Goal: Communication & Community: Answer question/provide support

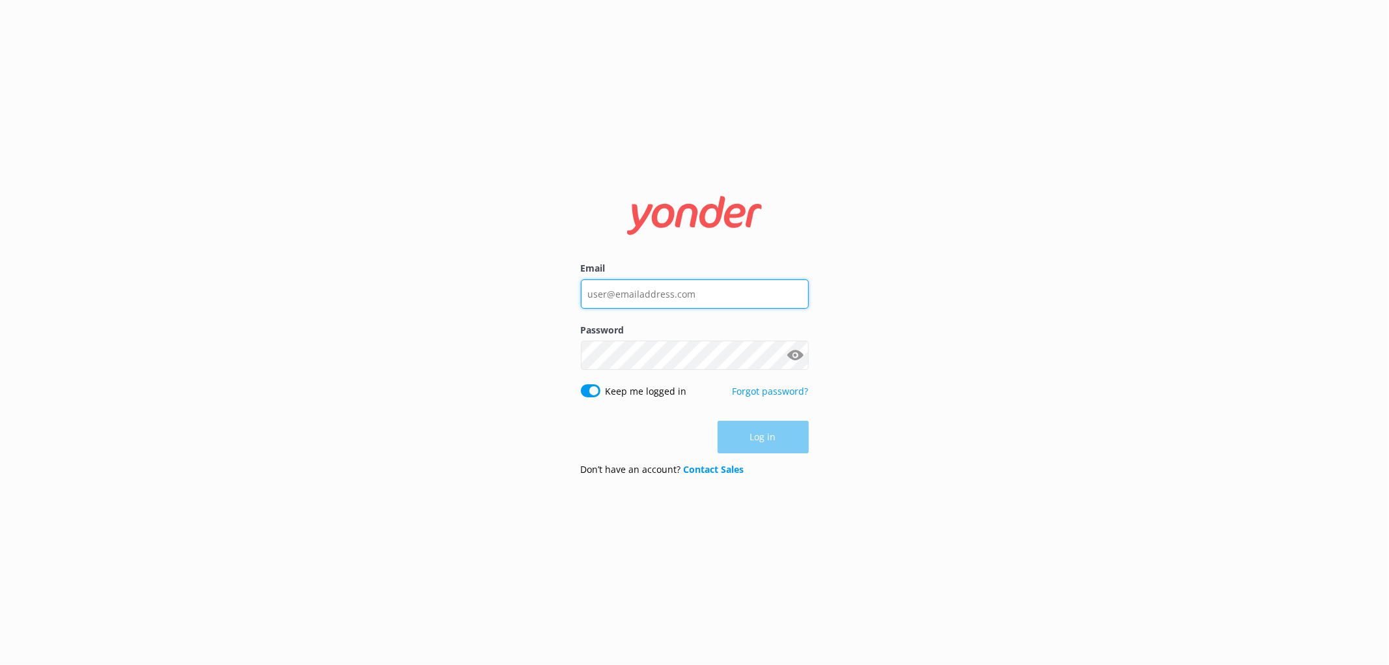
type input "[EMAIL_ADDRESS][DOMAIN_NAME]"
click at [622, 294] on input "info@treewalk.co.nz" at bounding box center [695, 293] width 228 height 29
click at [0, 664] on nordpass-autofill-portal at bounding box center [0, 665] width 0 height 0
click at [757, 441] on button "Log in" at bounding box center [763, 437] width 91 height 33
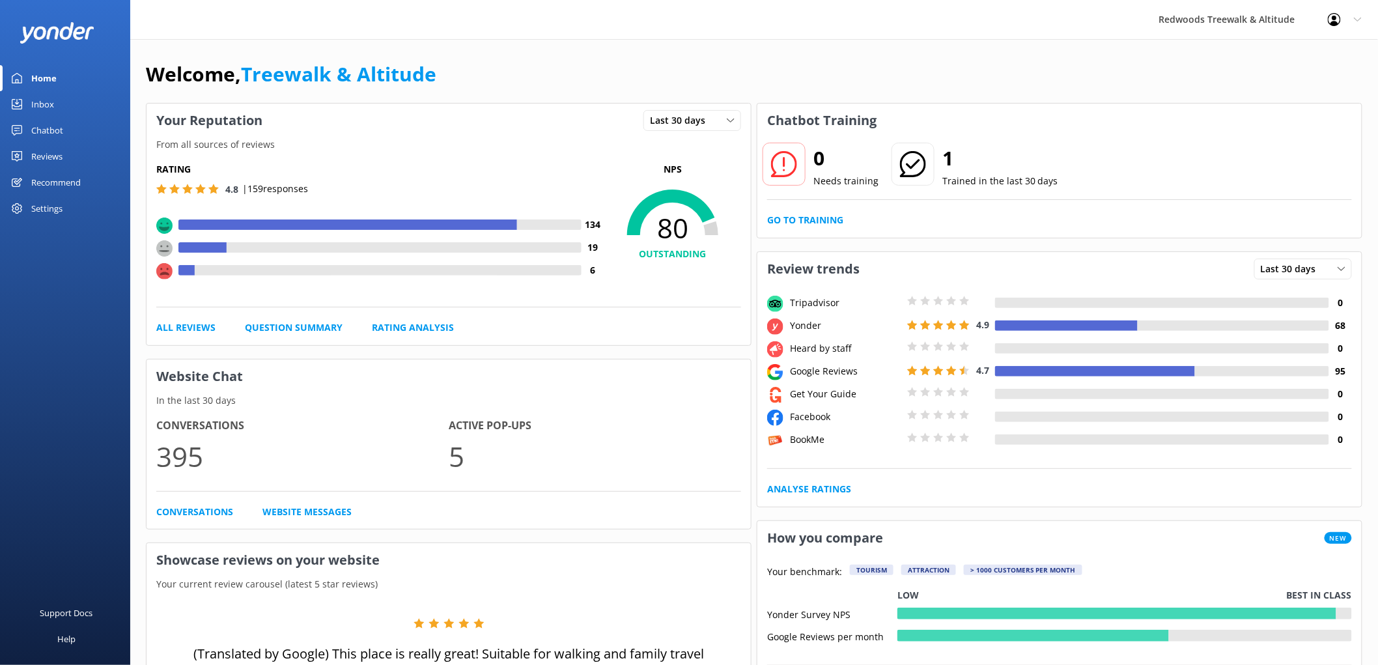
click at [72, 160] on link "Reviews" at bounding box center [65, 156] width 130 height 26
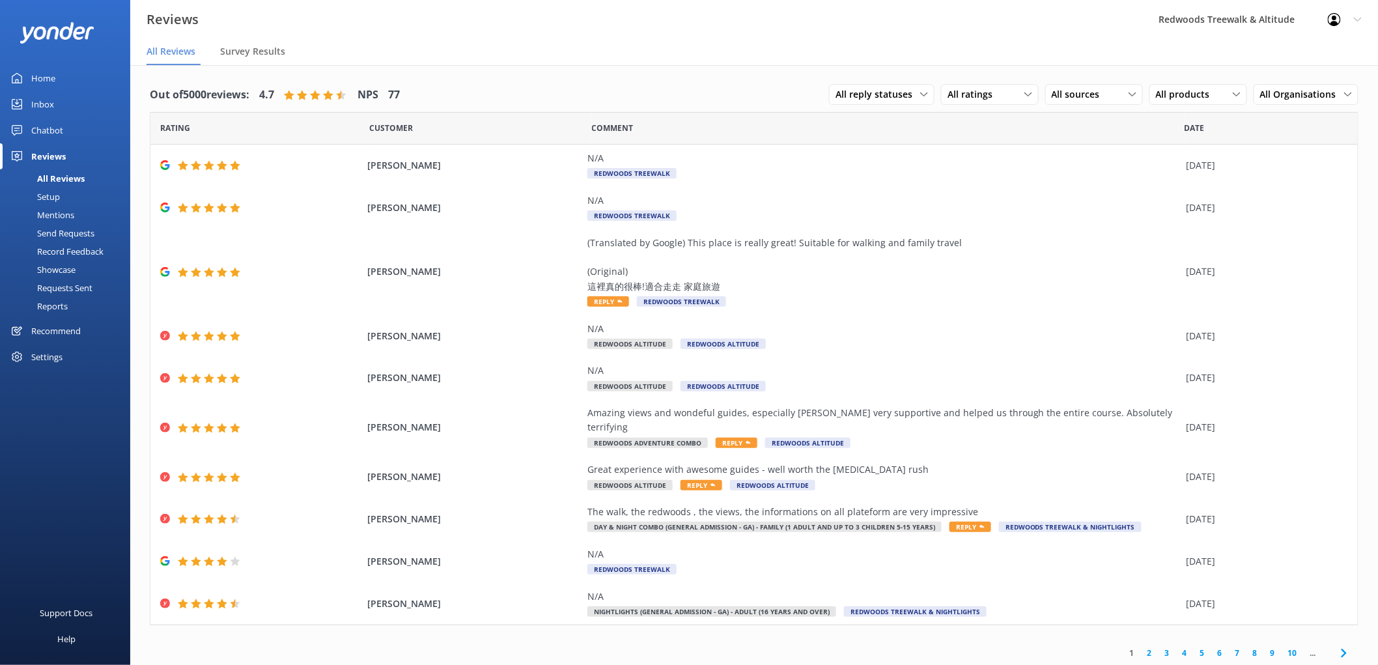
click at [78, 79] on link "Home" at bounding box center [65, 78] width 130 height 26
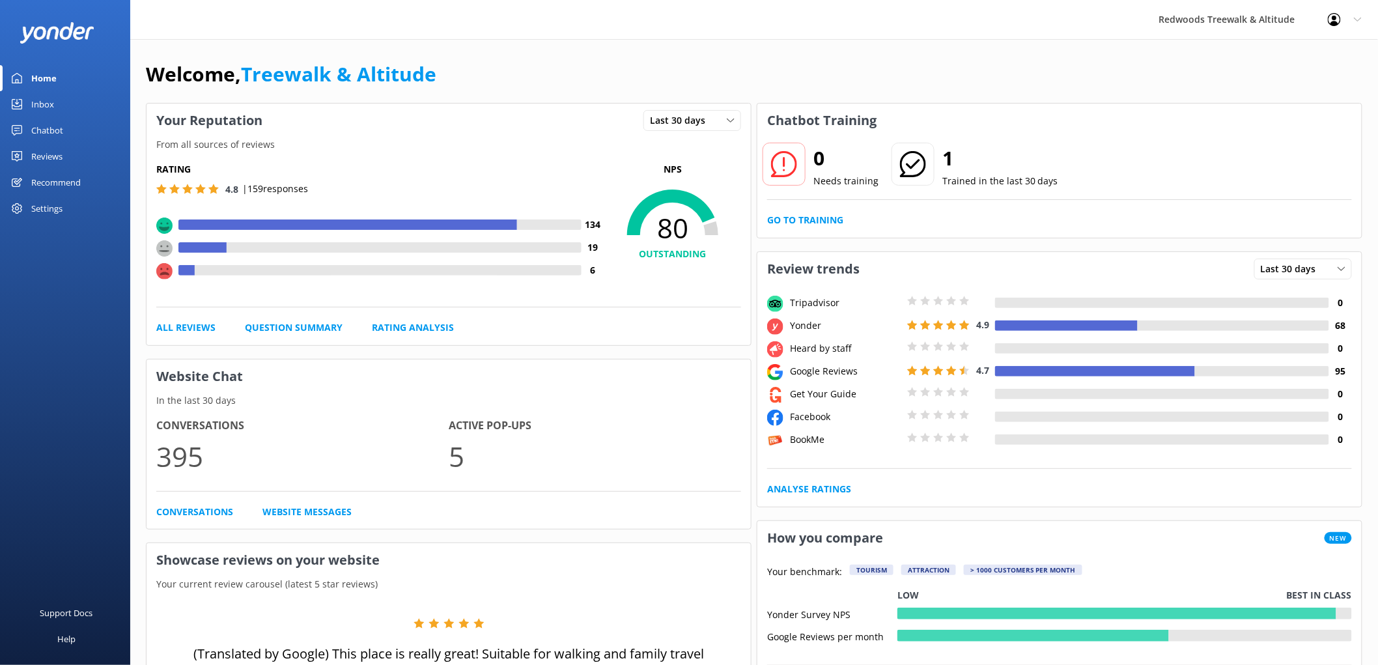
click at [59, 160] on div "Reviews" at bounding box center [46, 156] width 31 height 26
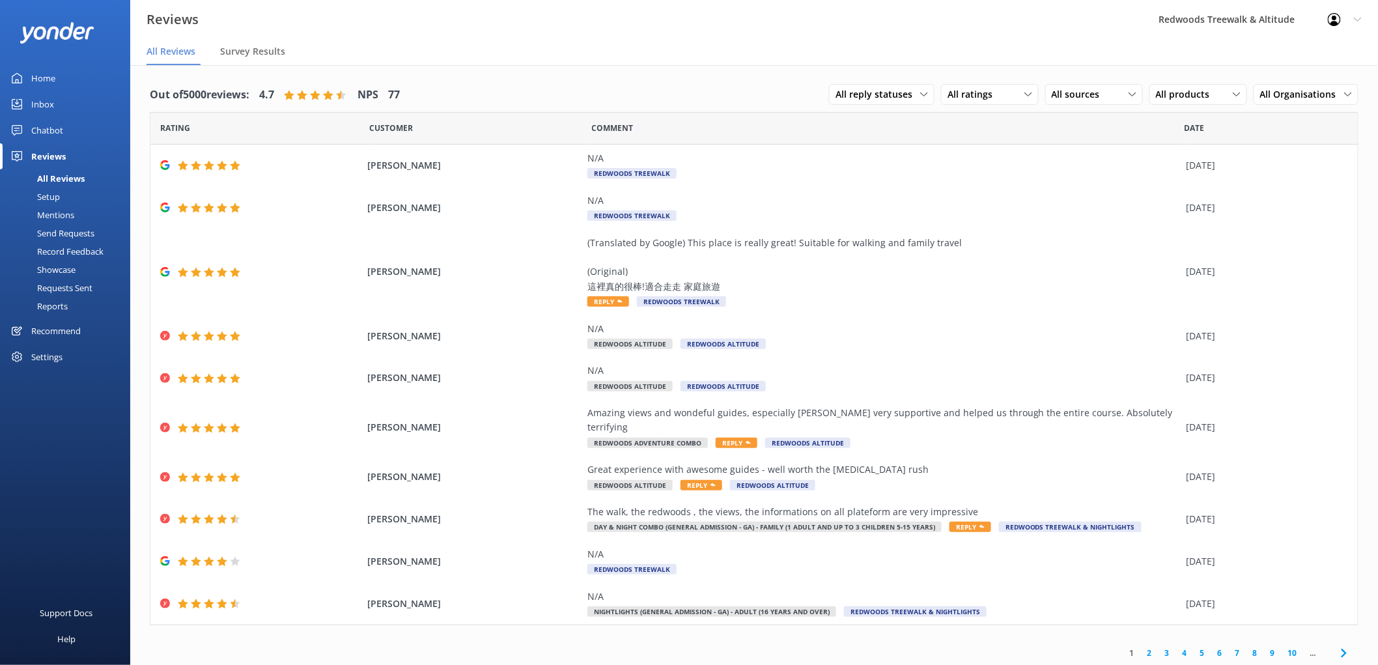
click at [33, 106] on div "Inbox" at bounding box center [42, 104] width 23 height 26
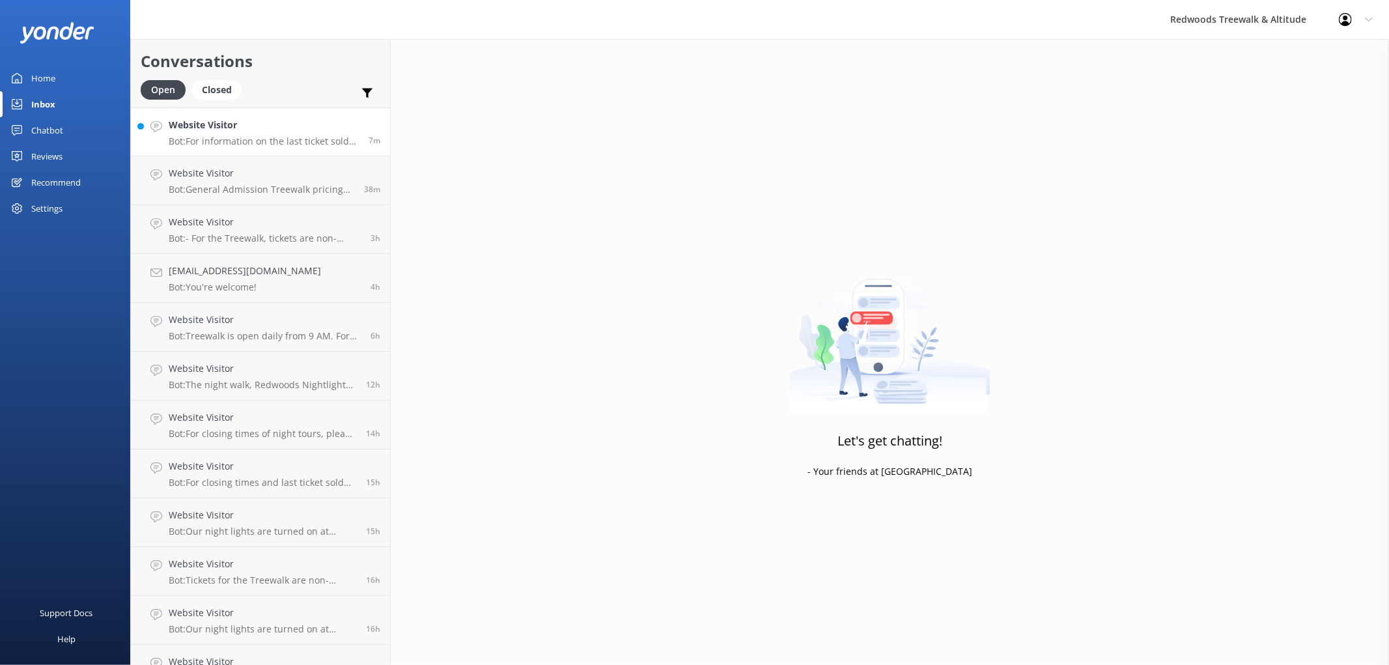
click at [266, 124] on h4 "Website Visitor" at bounding box center [264, 125] width 190 height 14
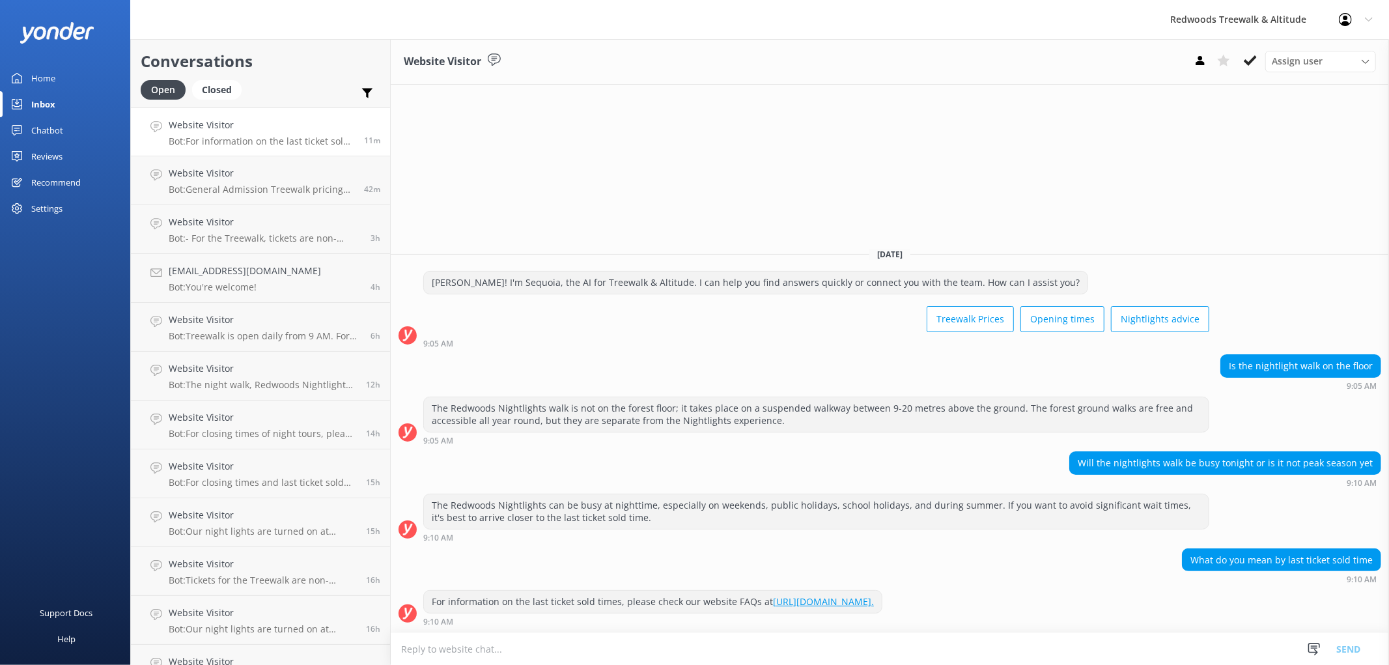
click at [48, 153] on div "Reviews" at bounding box center [46, 156] width 31 height 26
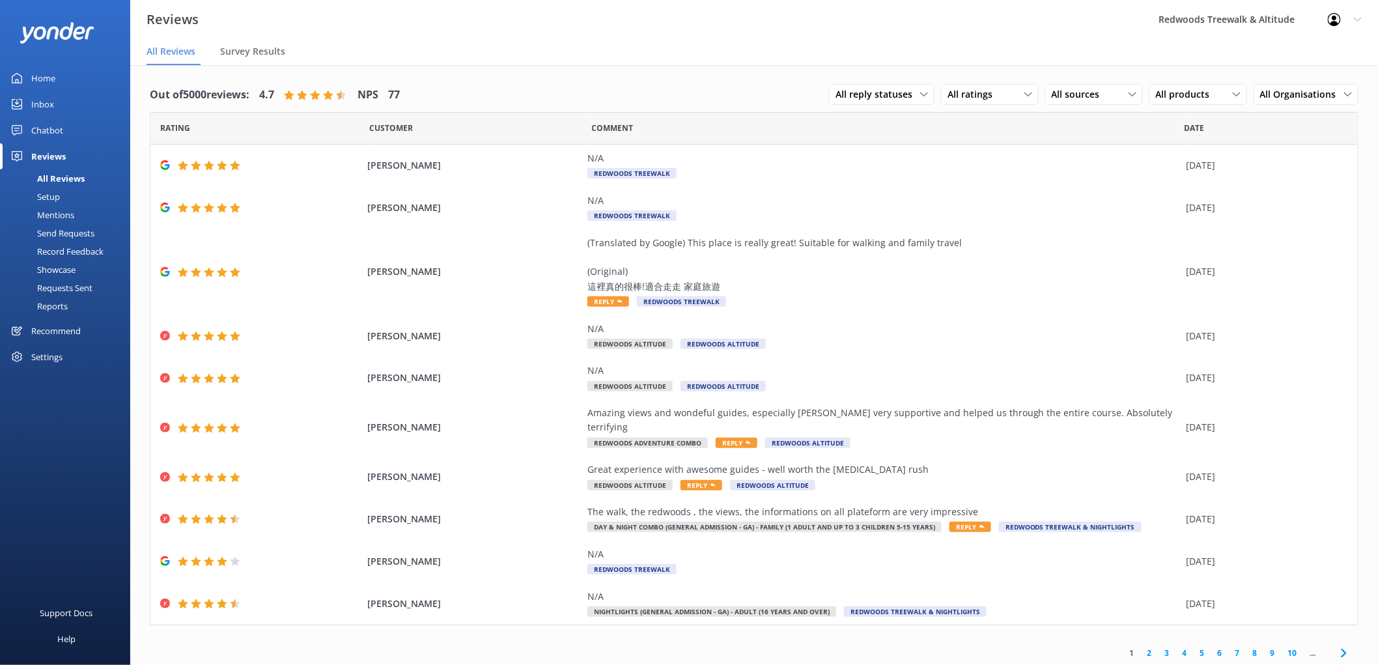
click at [48, 98] on div "Inbox" at bounding box center [42, 104] width 23 height 26
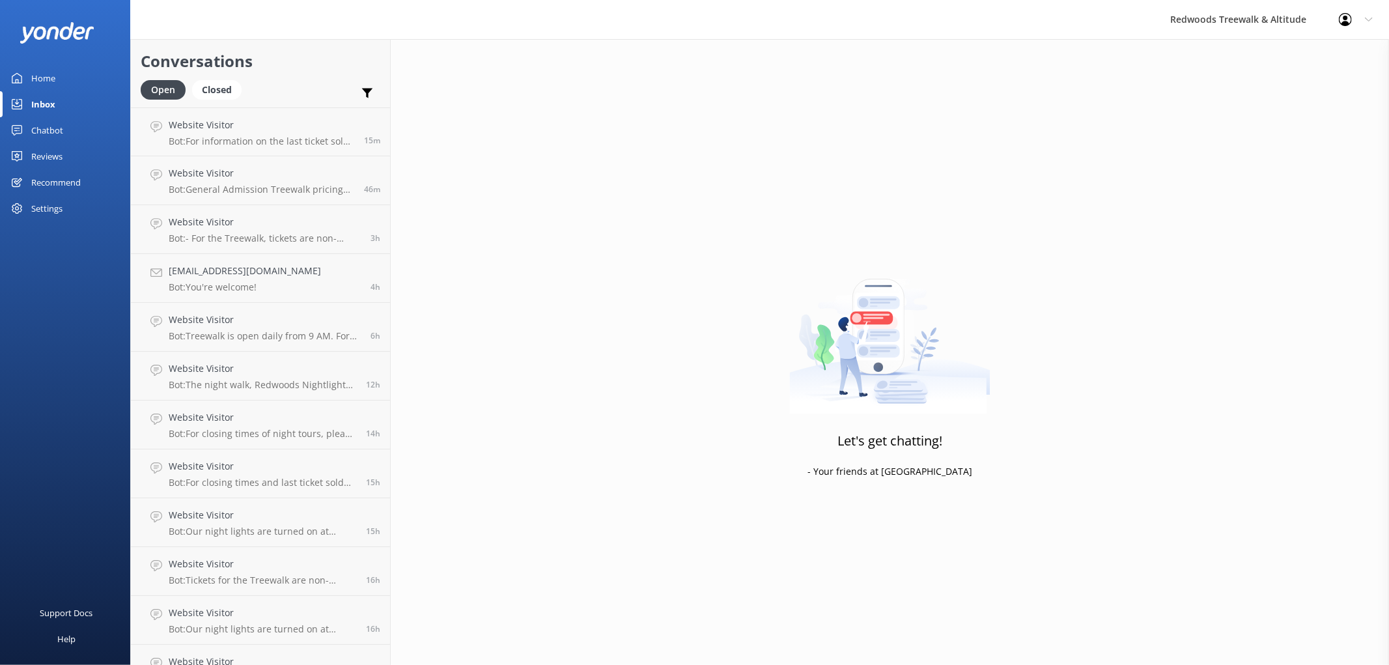
click at [62, 147] on div "Reviews" at bounding box center [46, 156] width 31 height 26
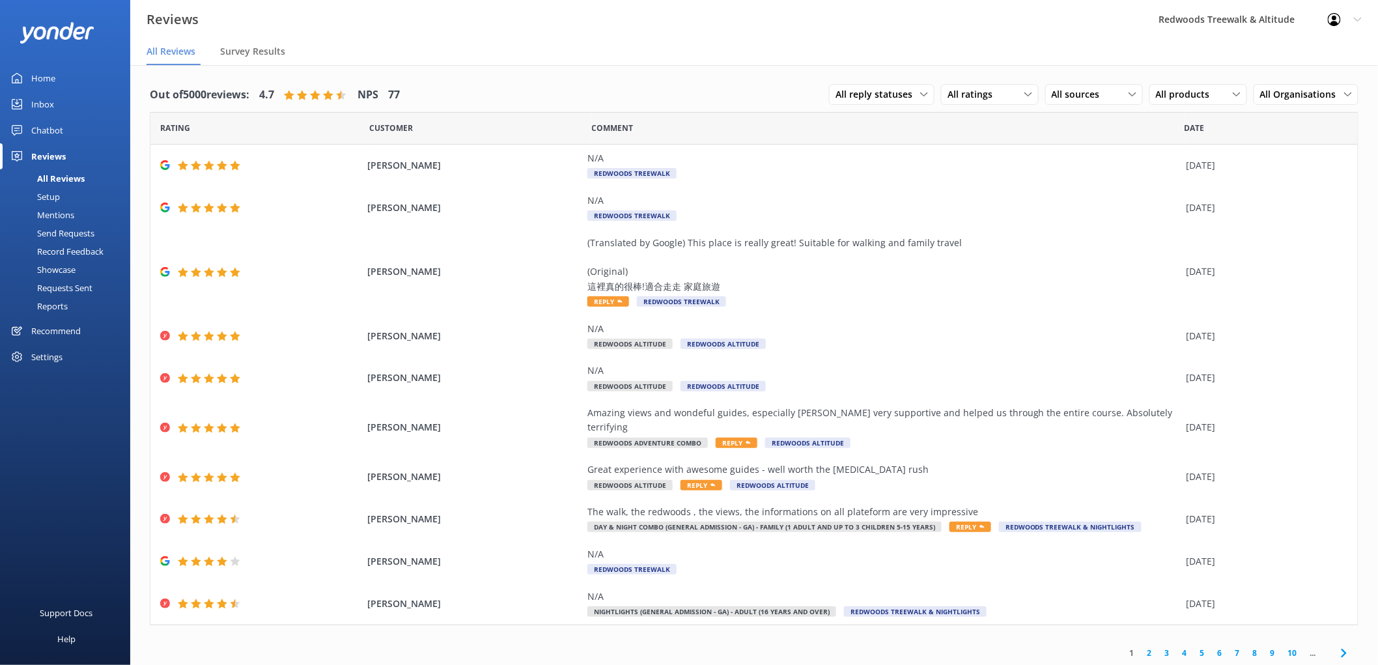
click at [55, 104] on link "Inbox" at bounding box center [65, 104] width 130 height 26
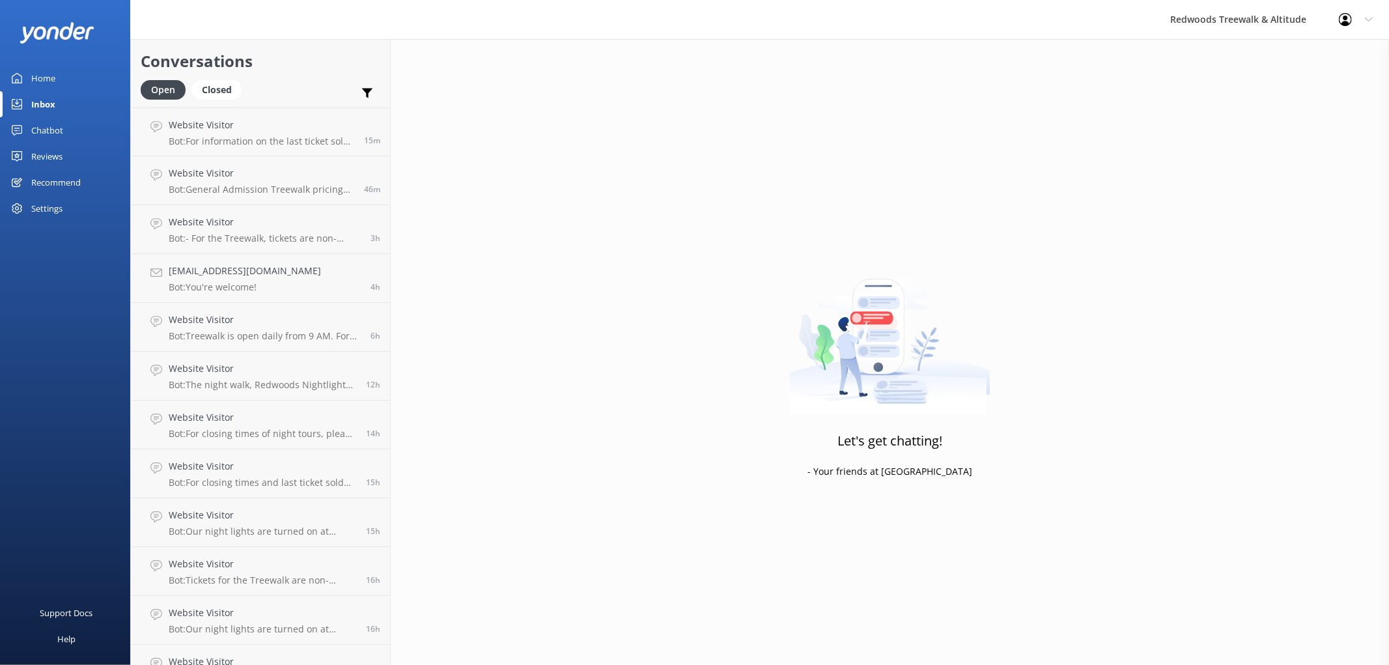
click at [55, 104] on link "Inbox" at bounding box center [65, 104] width 130 height 26
click at [44, 160] on div "Reviews" at bounding box center [46, 156] width 31 height 26
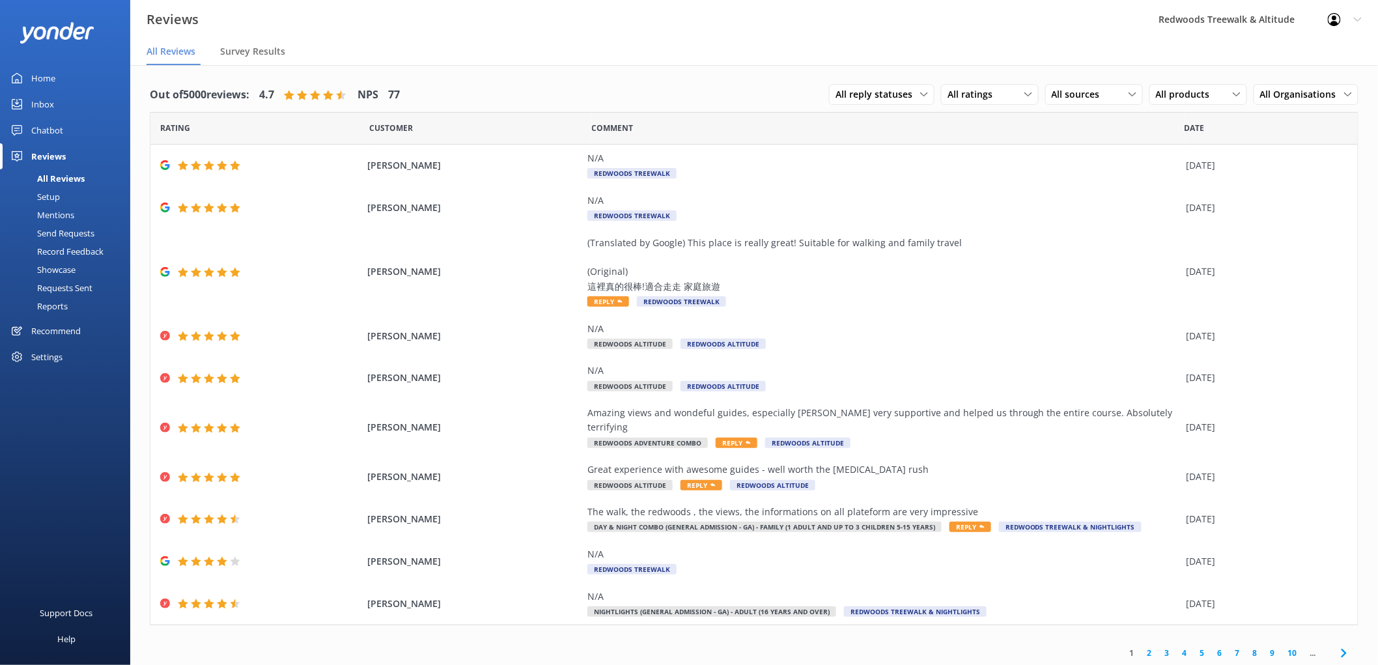
click at [48, 102] on div "Inbox" at bounding box center [42, 104] width 23 height 26
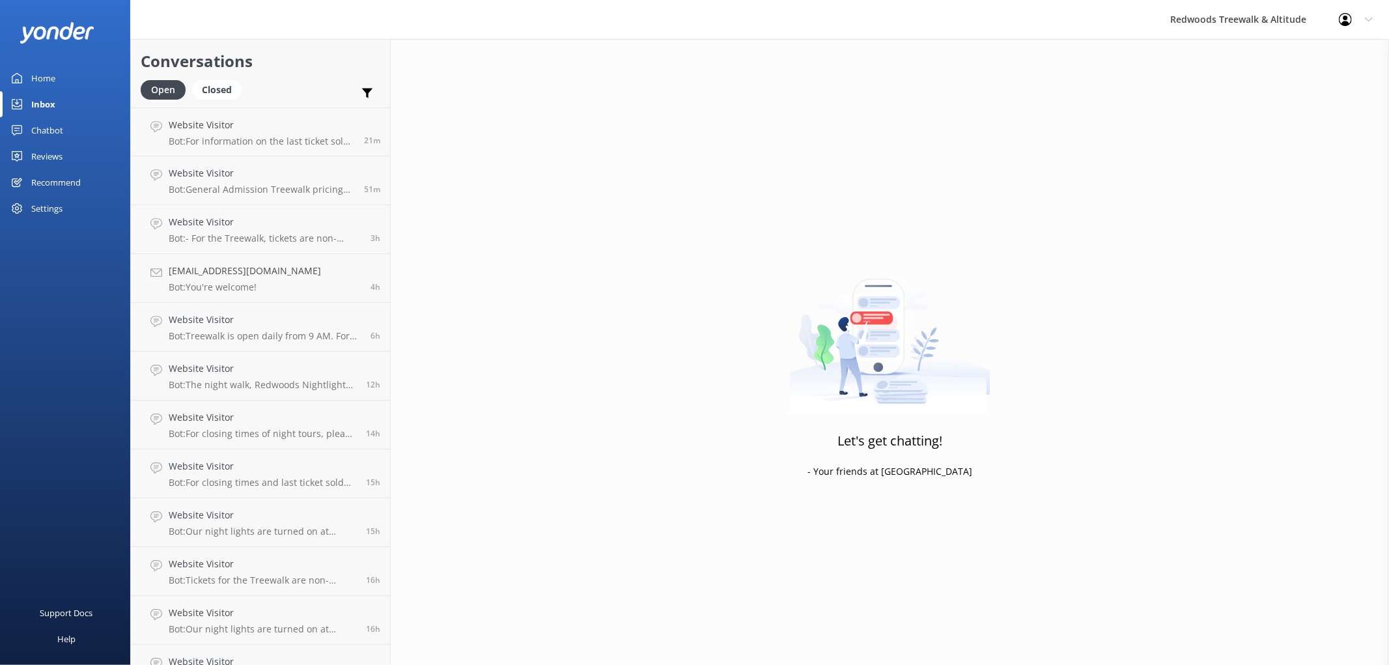
click at [70, 74] on link "Home" at bounding box center [65, 78] width 130 height 26
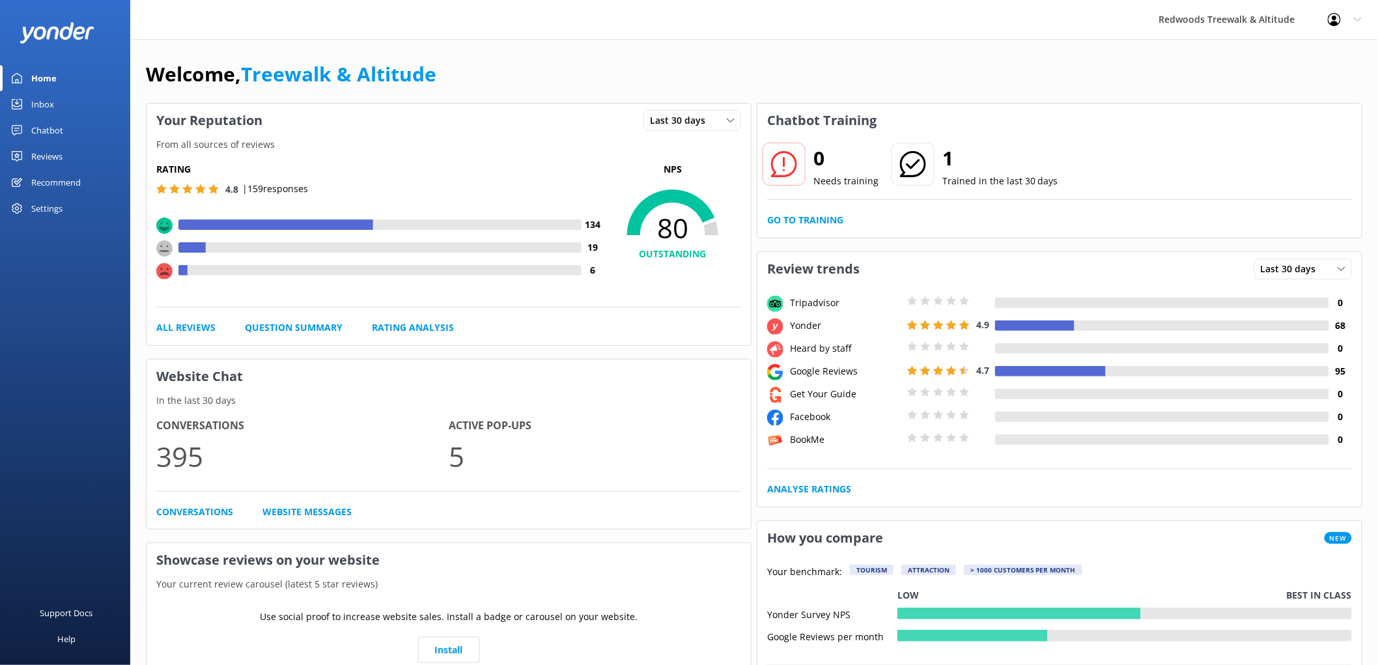
click at [70, 74] on link "Home" at bounding box center [65, 78] width 130 height 26
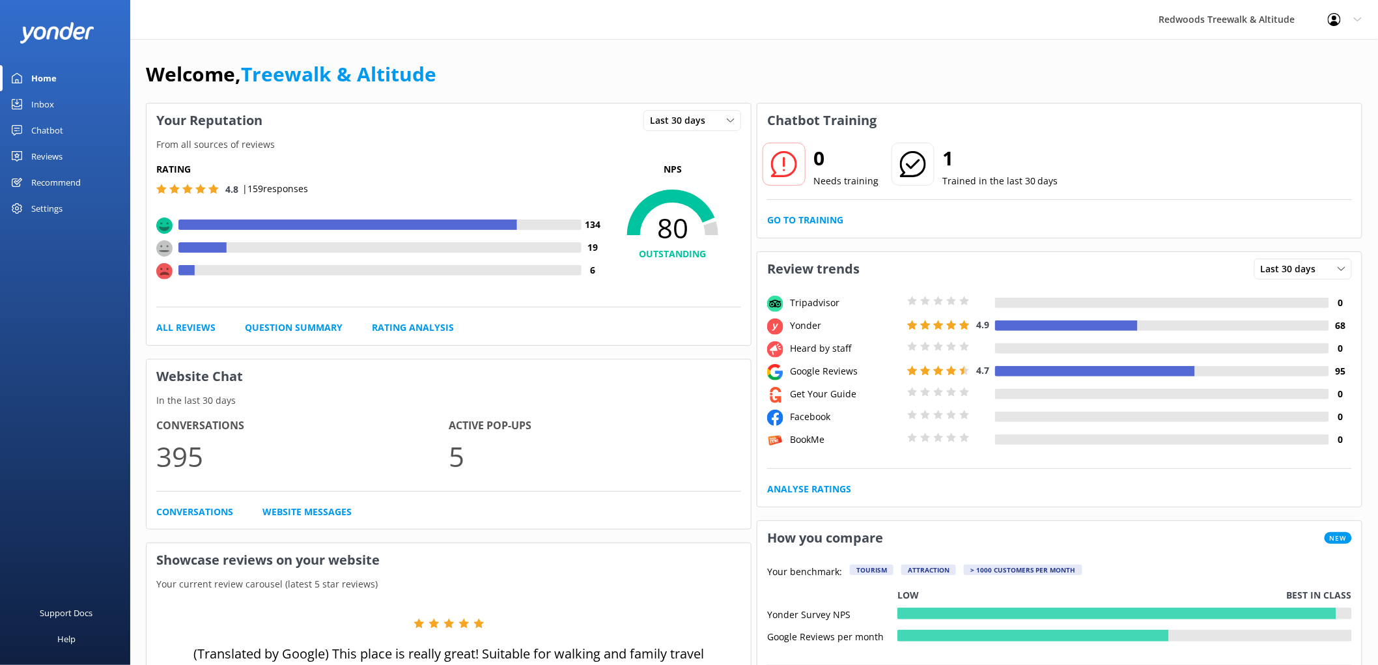
click at [43, 153] on div "Reviews" at bounding box center [46, 156] width 31 height 26
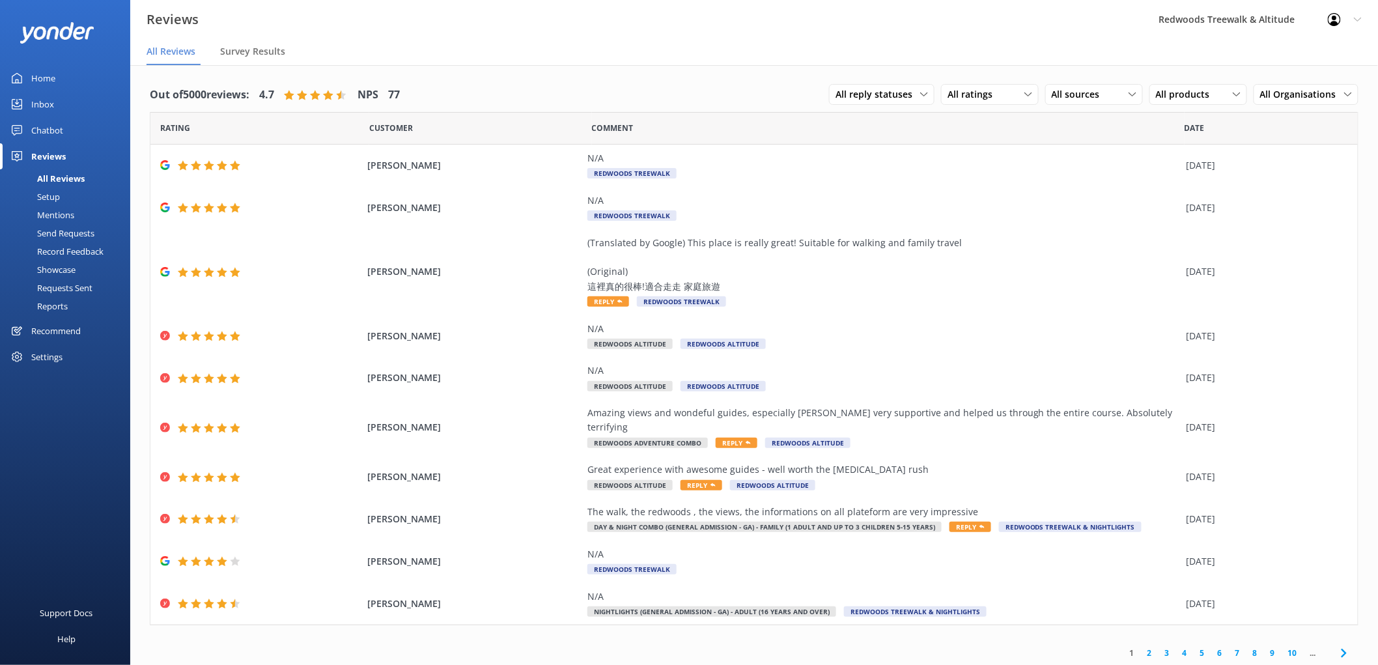
click at [63, 98] on link "Inbox" at bounding box center [65, 104] width 130 height 26
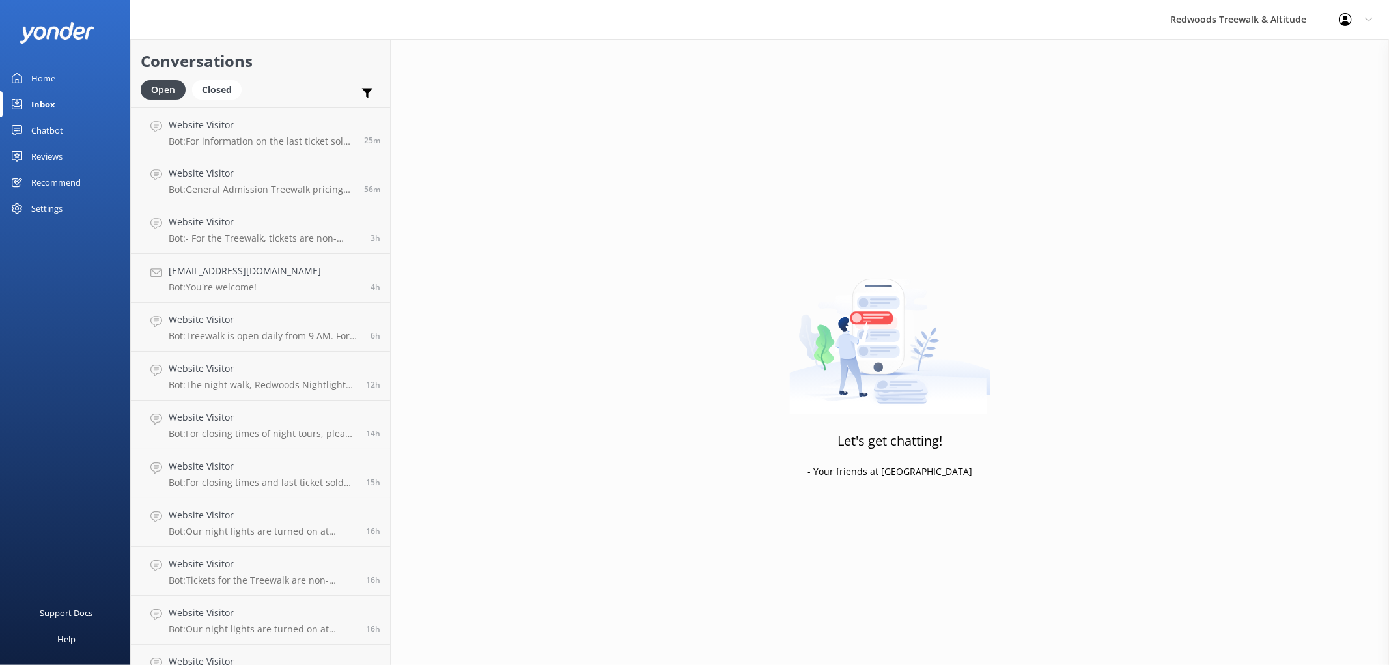
click at [63, 98] on link "Inbox" at bounding box center [65, 104] width 130 height 26
click at [56, 73] on link "Home" at bounding box center [65, 78] width 130 height 26
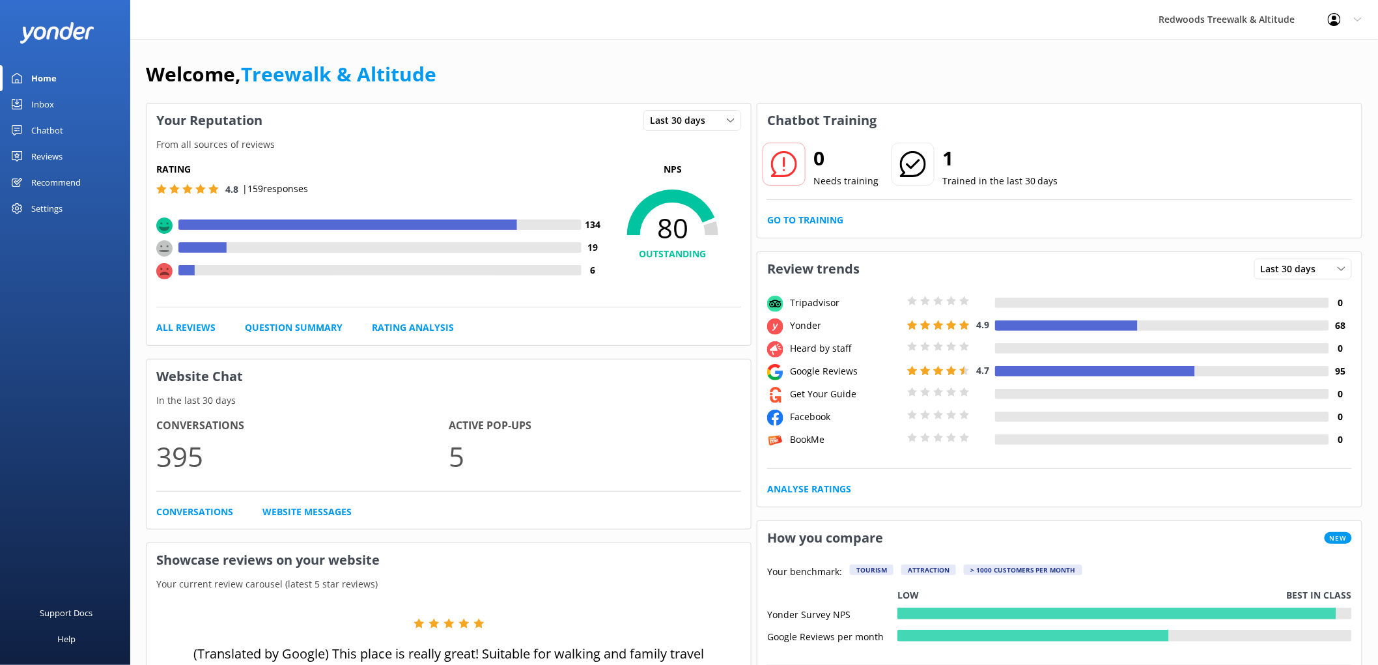
click at [85, 153] on link "Reviews" at bounding box center [65, 156] width 130 height 26
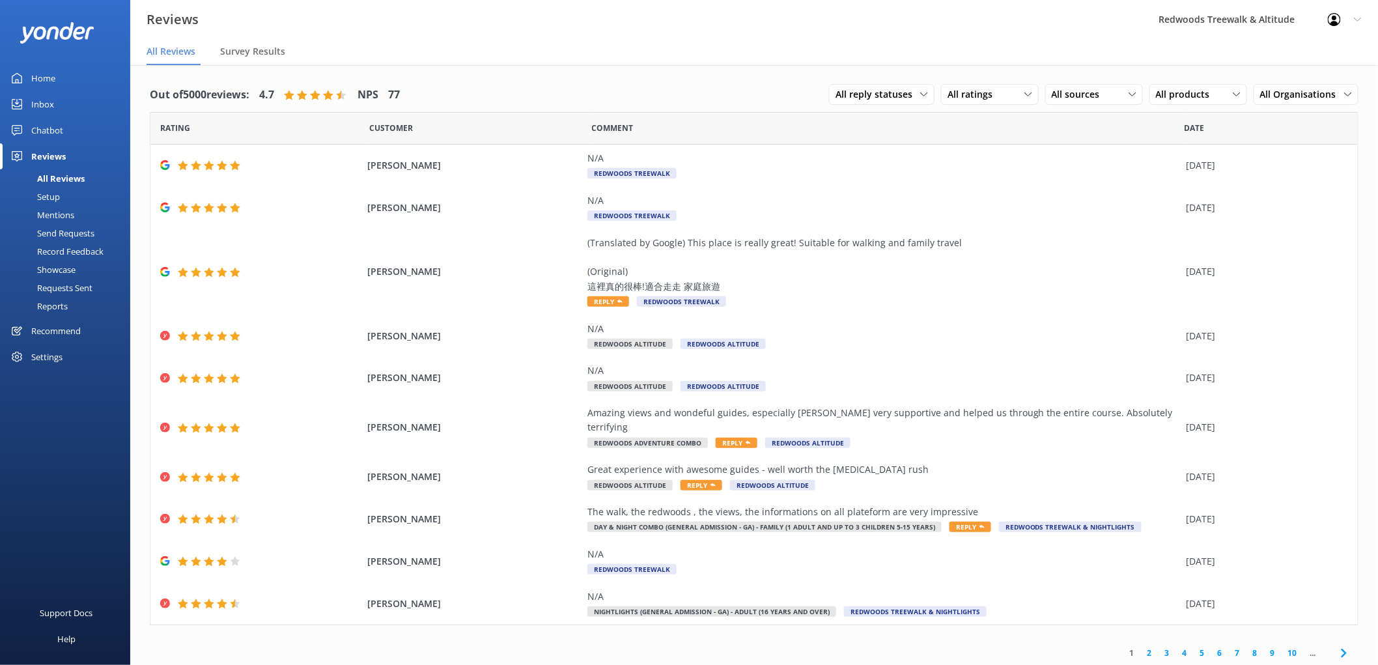
click at [90, 108] on link "Inbox" at bounding box center [65, 104] width 130 height 26
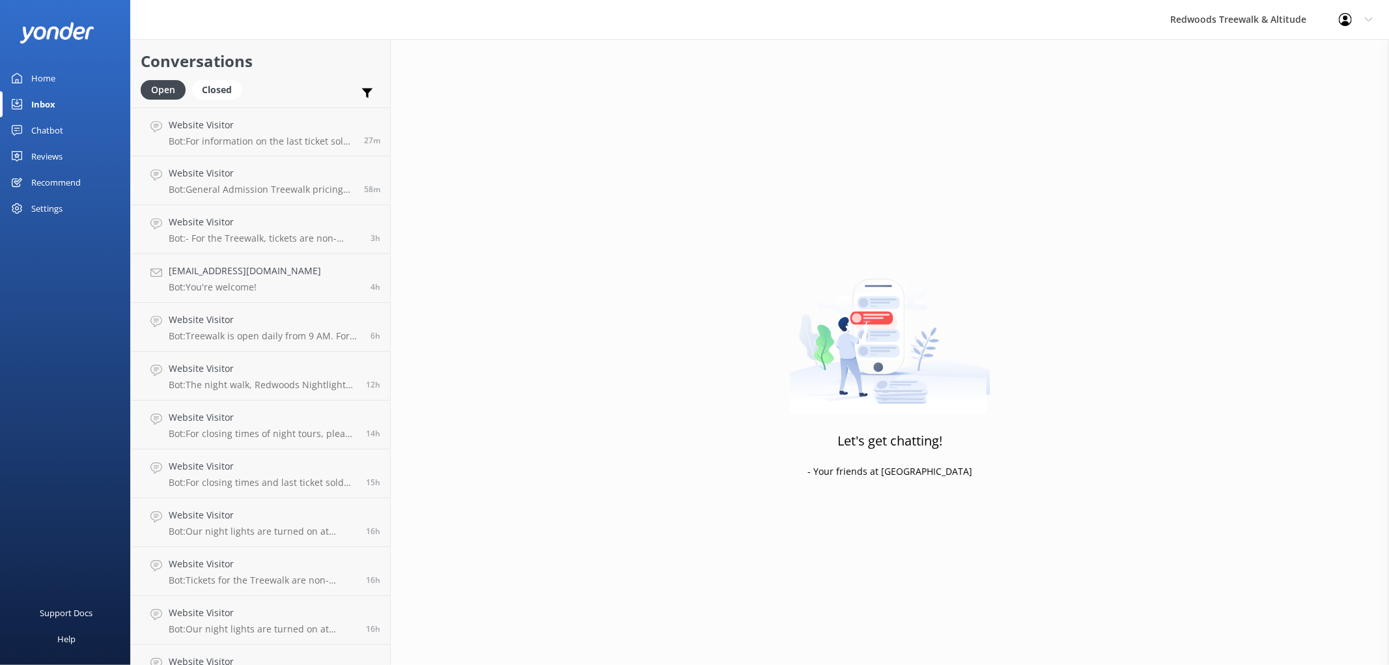
click at [92, 85] on link "Home" at bounding box center [65, 78] width 130 height 26
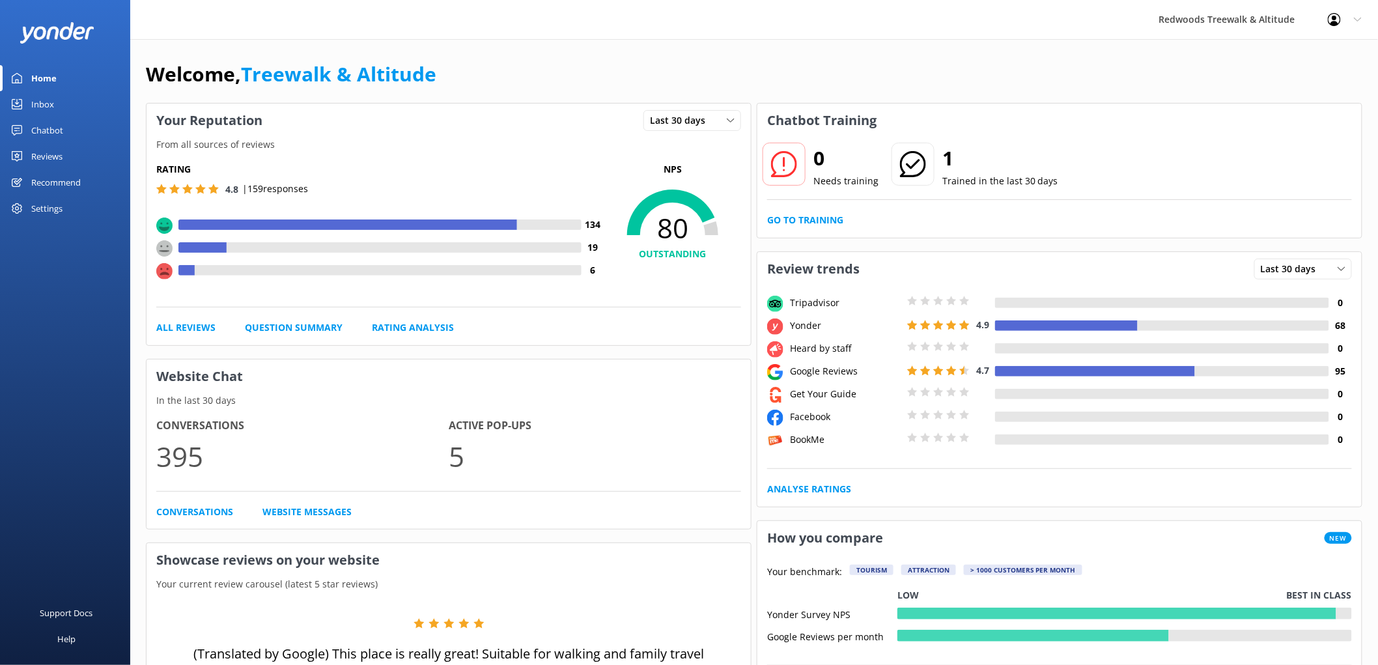
click at [56, 154] on div "Reviews" at bounding box center [46, 156] width 31 height 26
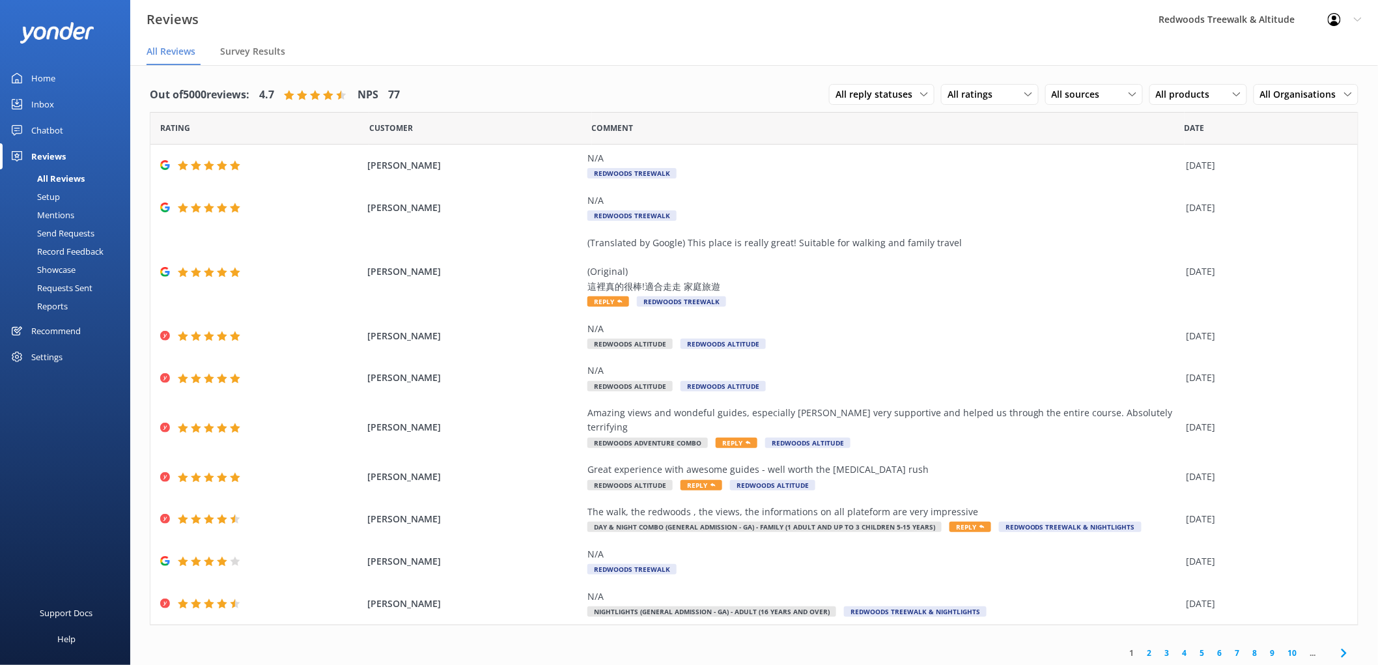
click at [49, 104] on div "Inbox" at bounding box center [42, 104] width 23 height 26
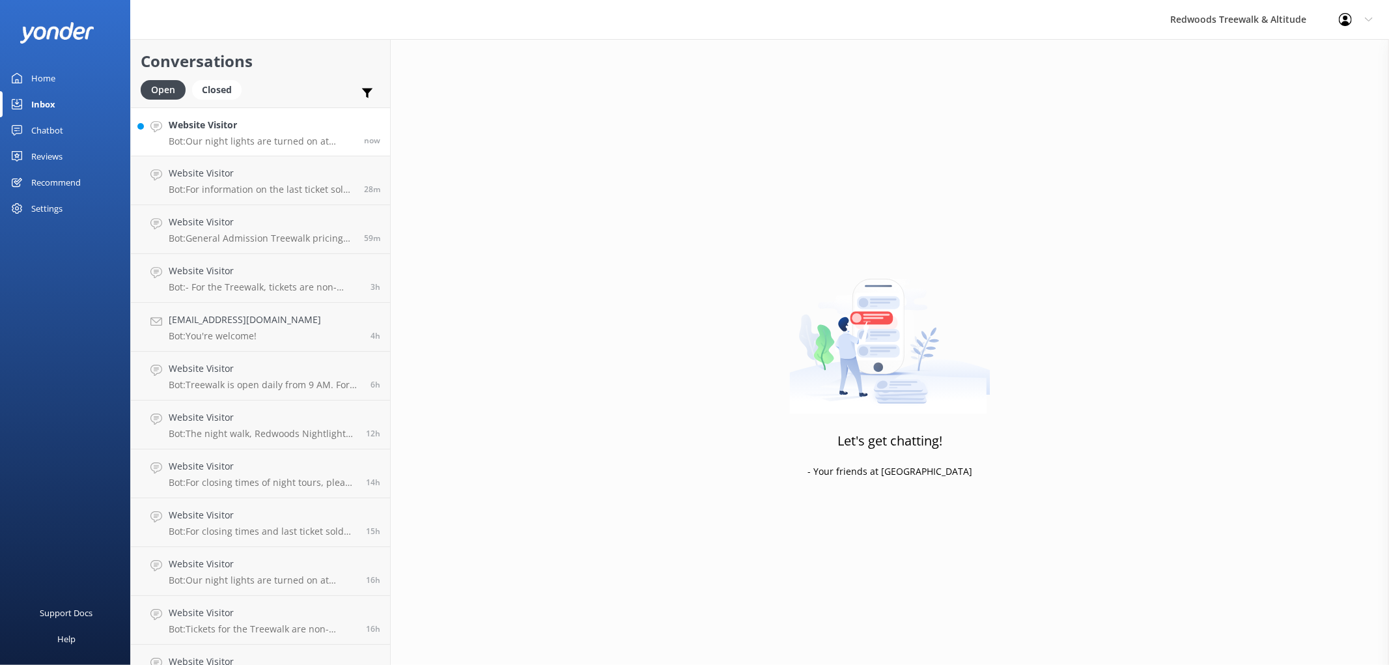
click at [233, 119] on h4 "Website Visitor" at bounding box center [262, 125] width 186 height 14
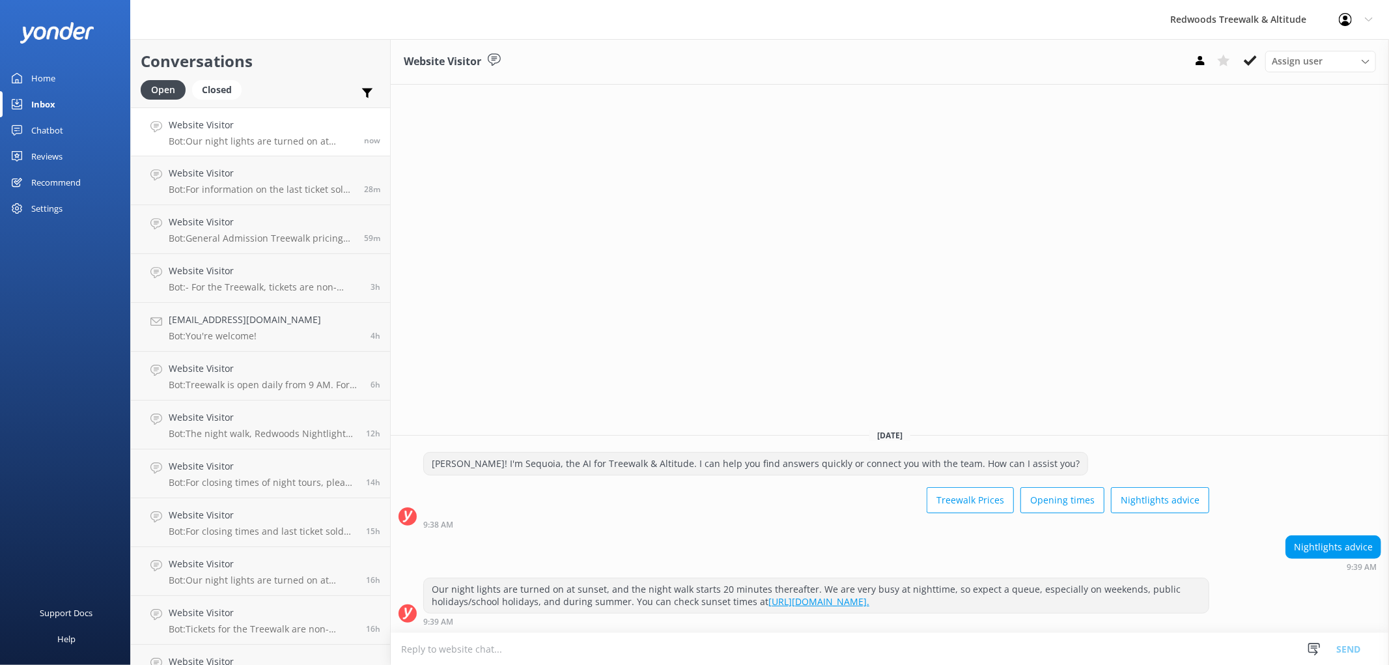
click at [40, 81] on div "Home" at bounding box center [43, 78] width 24 height 26
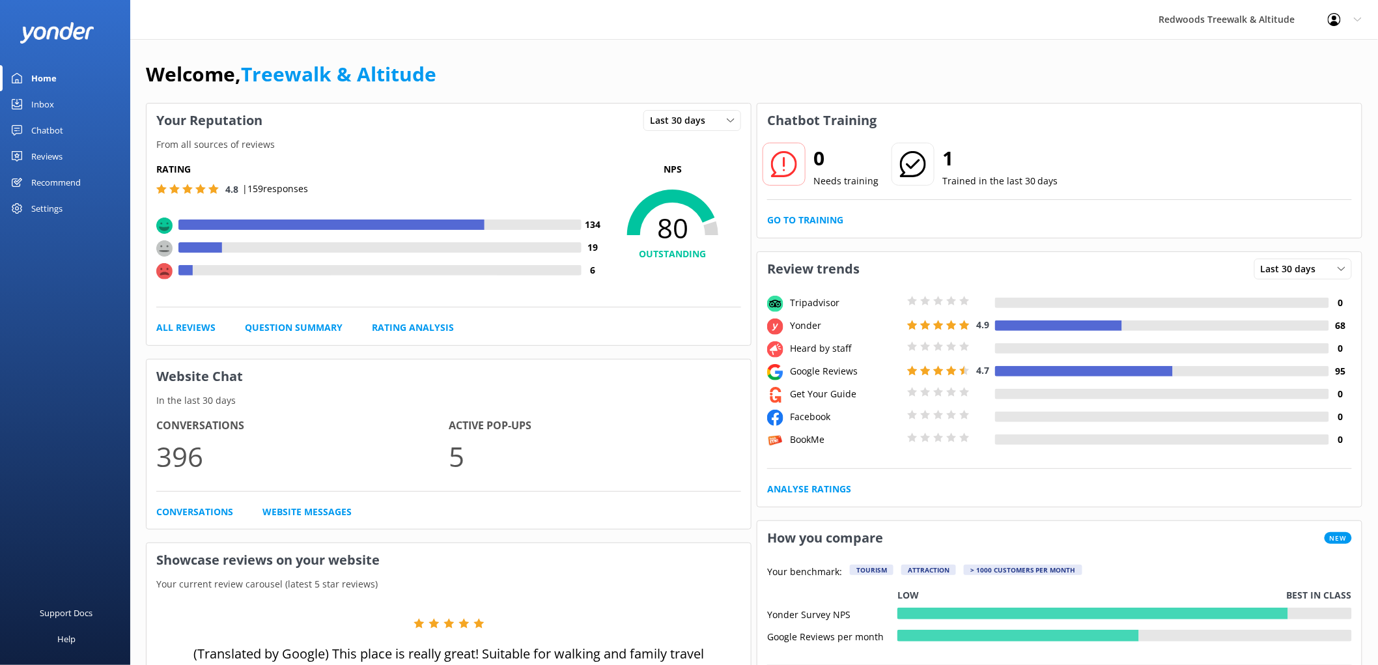
click at [66, 160] on link "Reviews" at bounding box center [65, 156] width 130 height 26
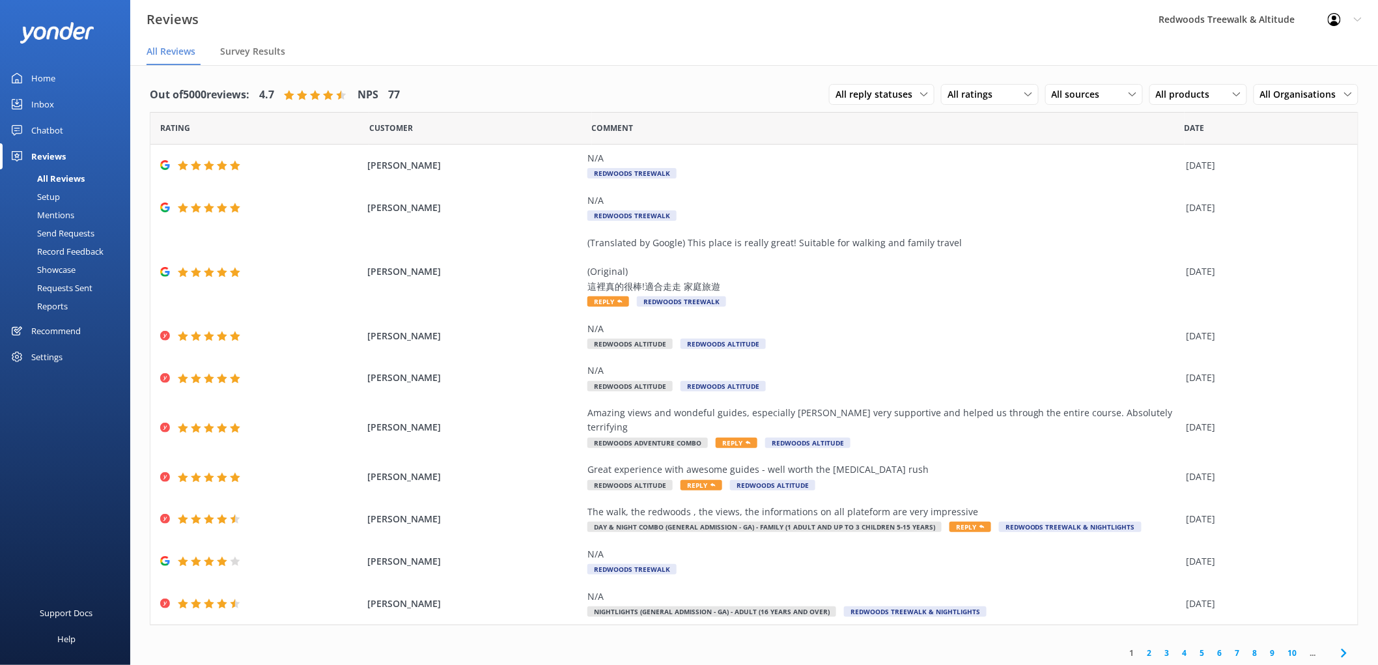
click at [1153, 647] on link "2" at bounding box center [1150, 653] width 18 height 12
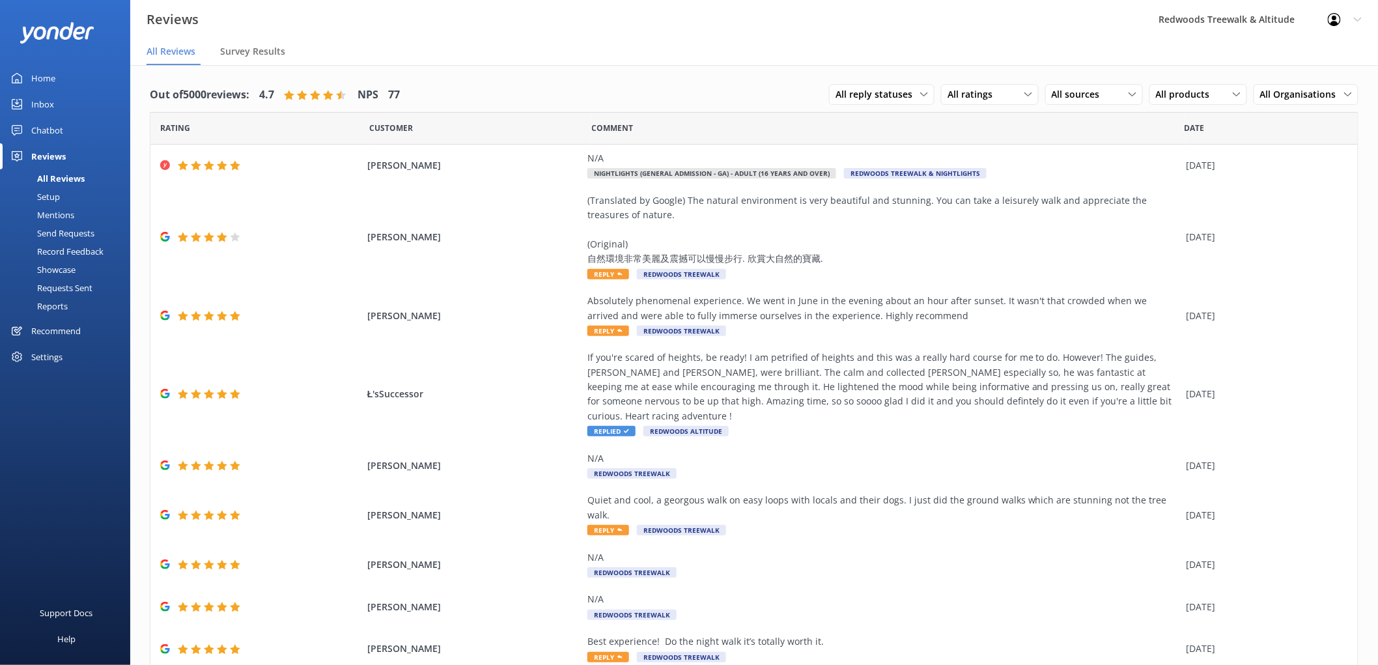
scroll to position [61, 0]
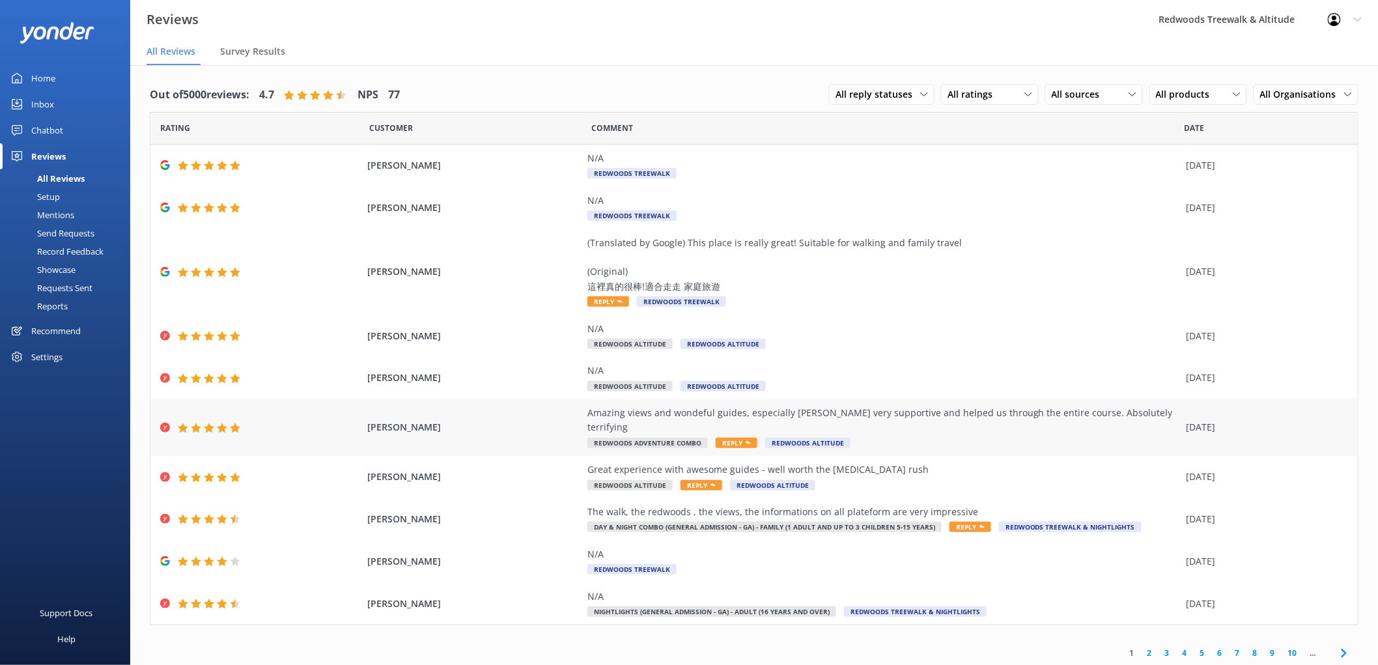
scroll to position [26, 0]
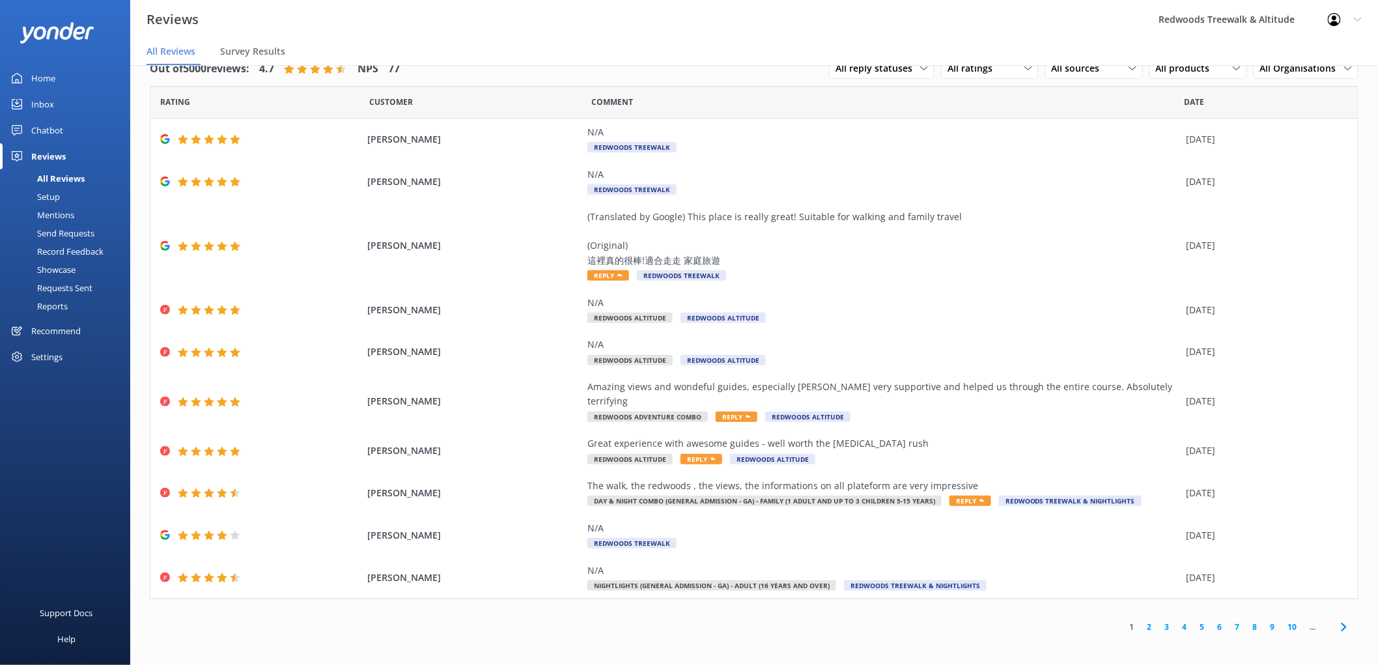
click at [75, 70] on link "Home" at bounding box center [65, 78] width 130 height 26
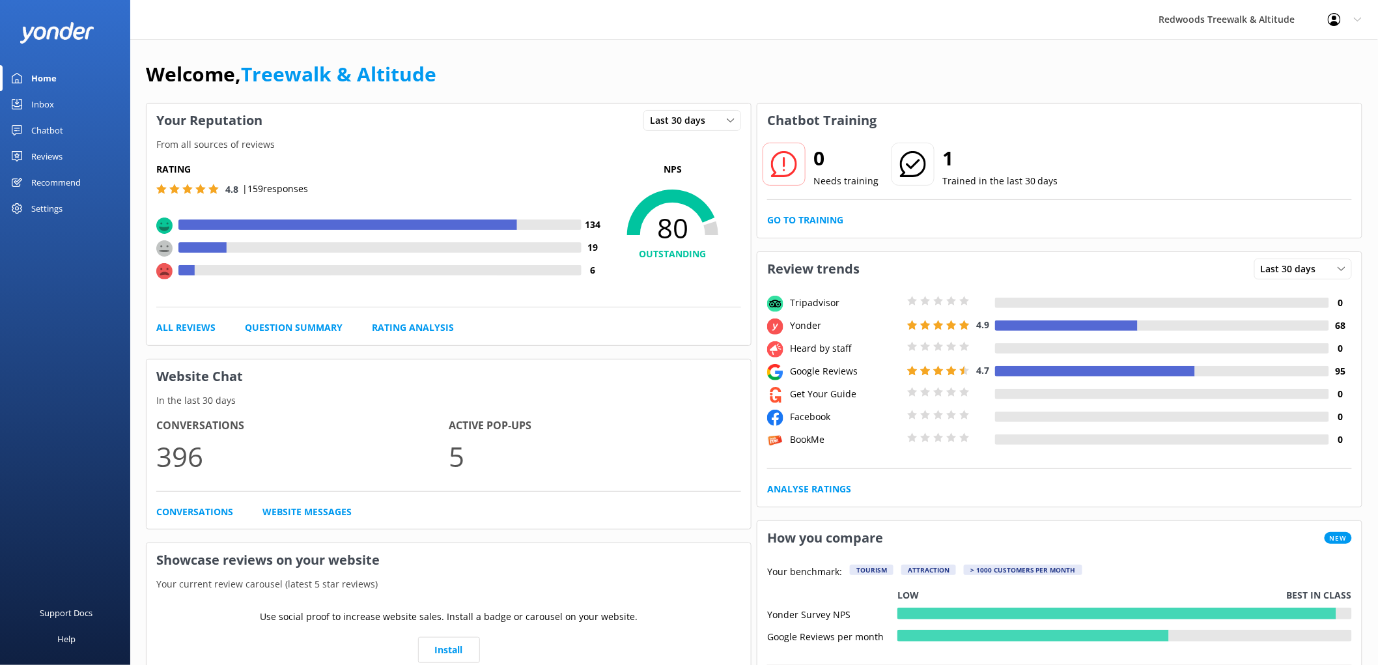
click at [48, 98] on div "Inbox" at bounding box center [42, 104] width 23 height 26
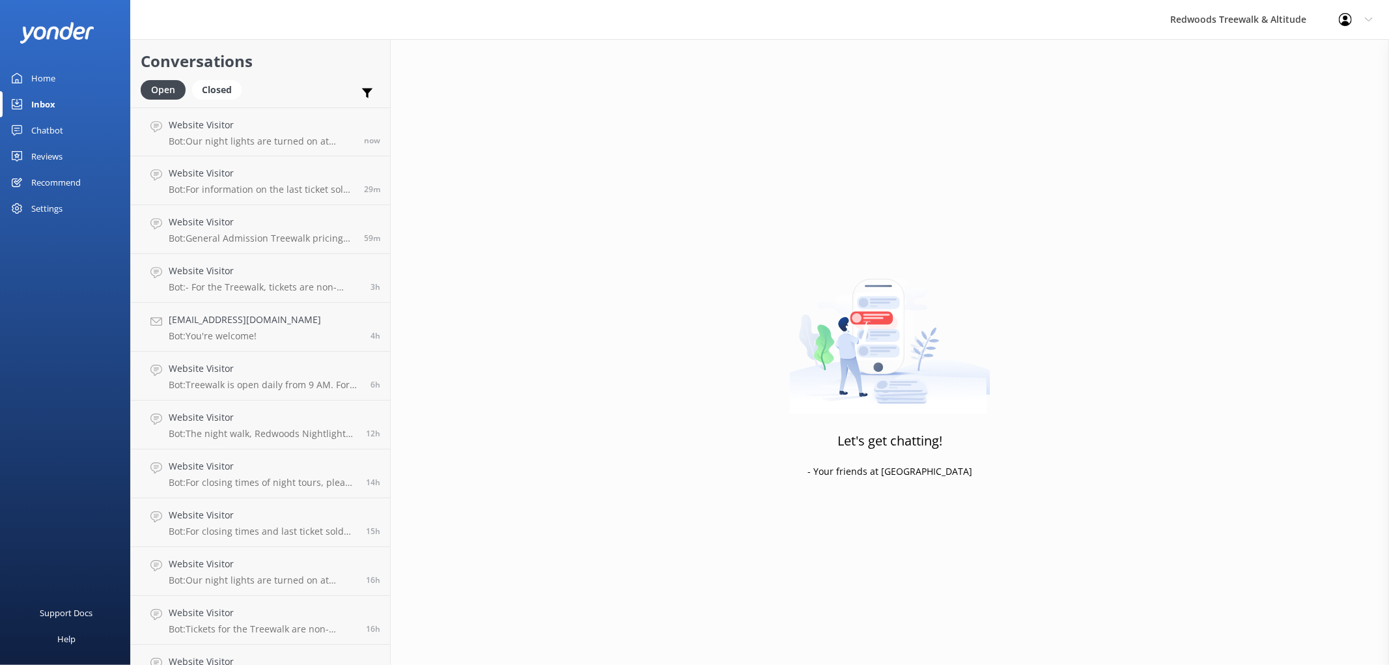
click at [48, 98] on div "Inbox" at bounding box center [43, 104] width 24 height 26
click at [55, 76] on link "Home" at bounding box center [65, 78] width 130 height 26
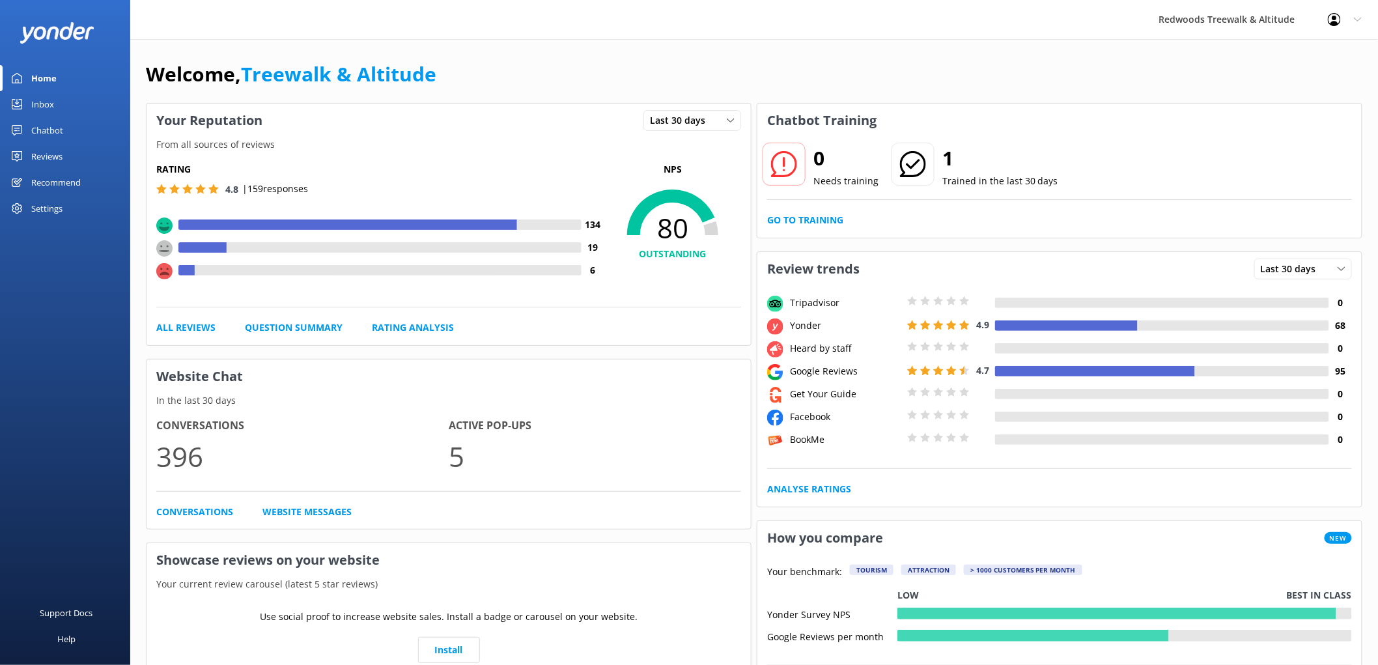
click at [55, 76] on div "Home" at bounding box center [43, 78] width 25 height 26
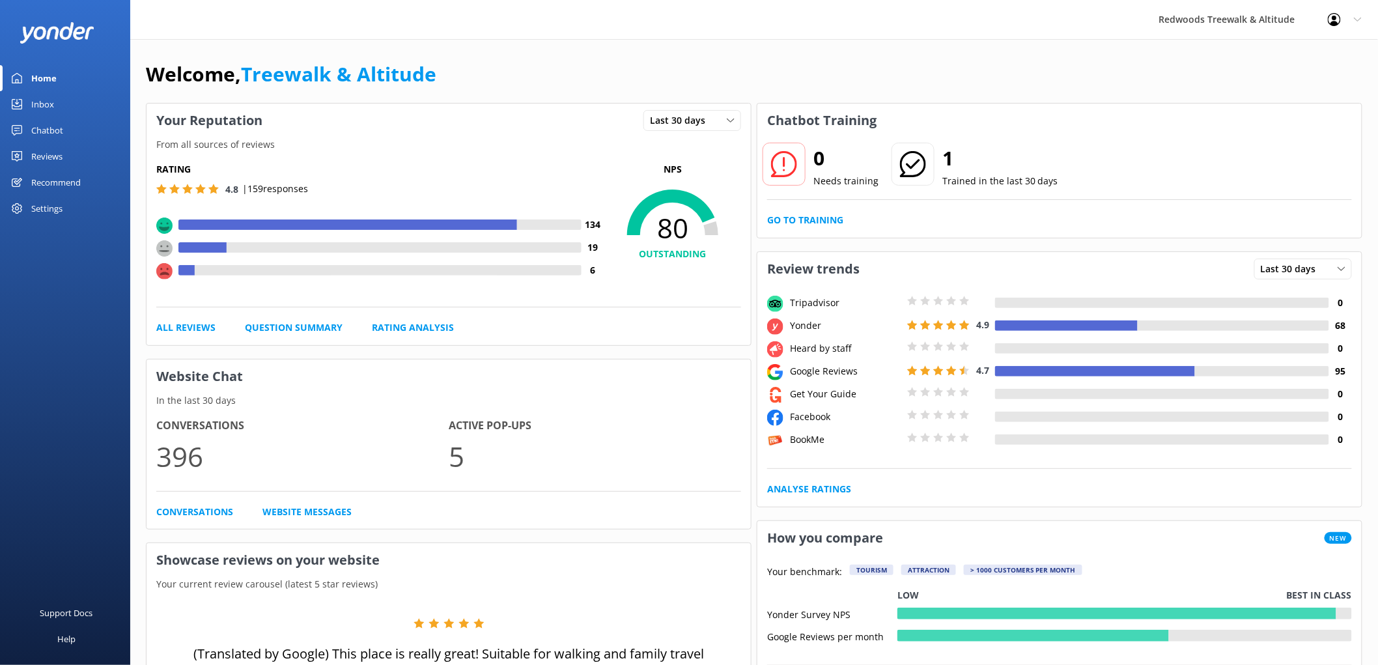
click at [75, 153] on link "Reviews" at bounding box center [65, 156] width 130 height 26
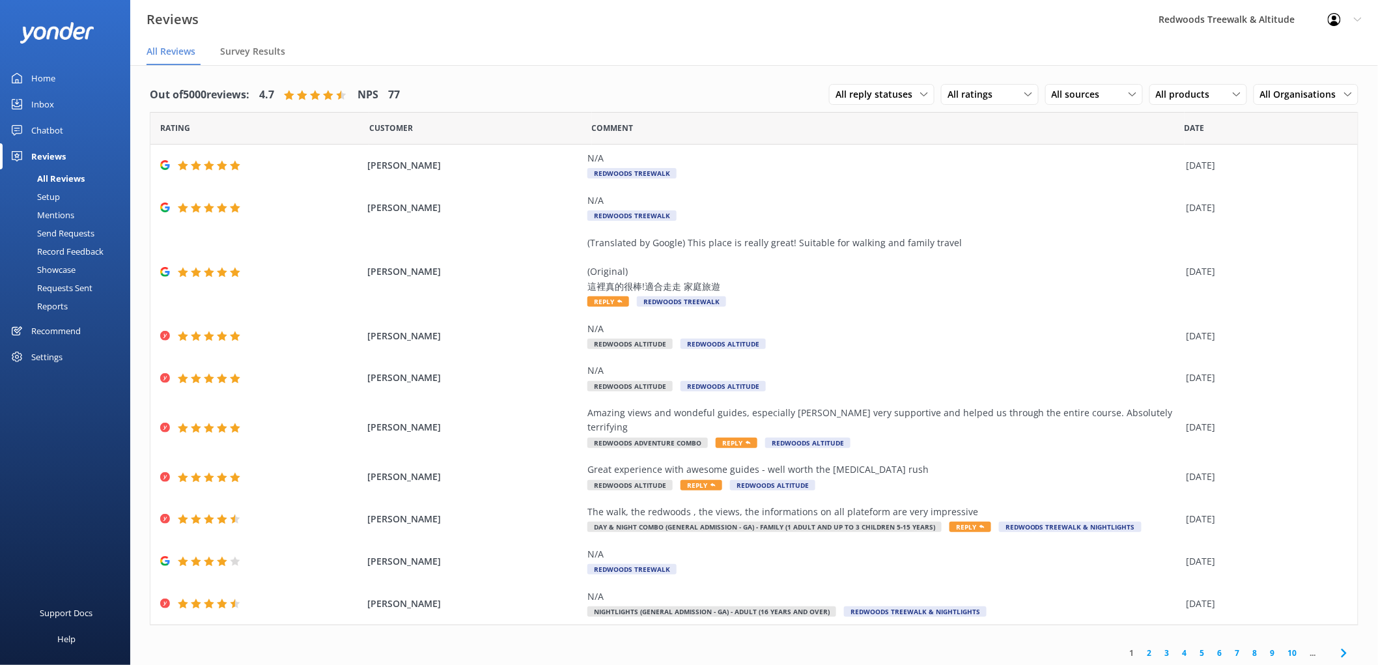
click at [41, 103] on div "Inbox" at bounding box center [42, 104] width 23 height 26
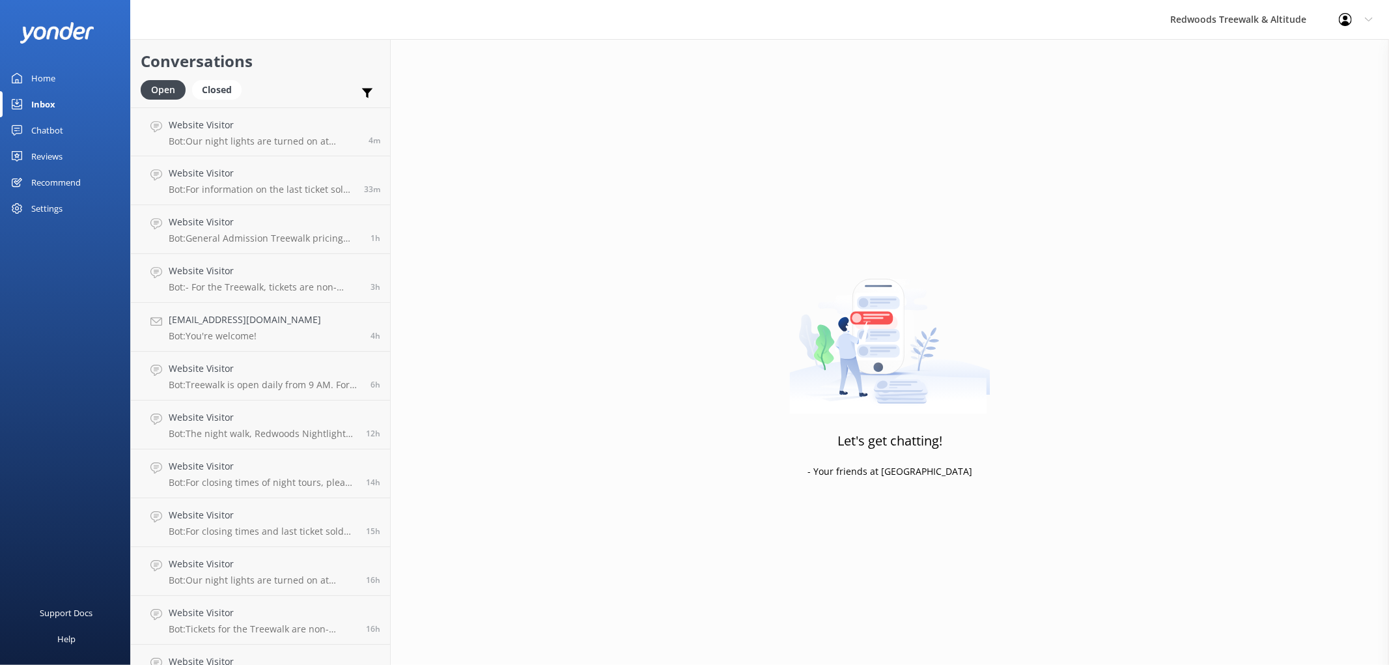
click at [34, 77] on div "Home" at bounding box center [43, 78] width 24 height 26
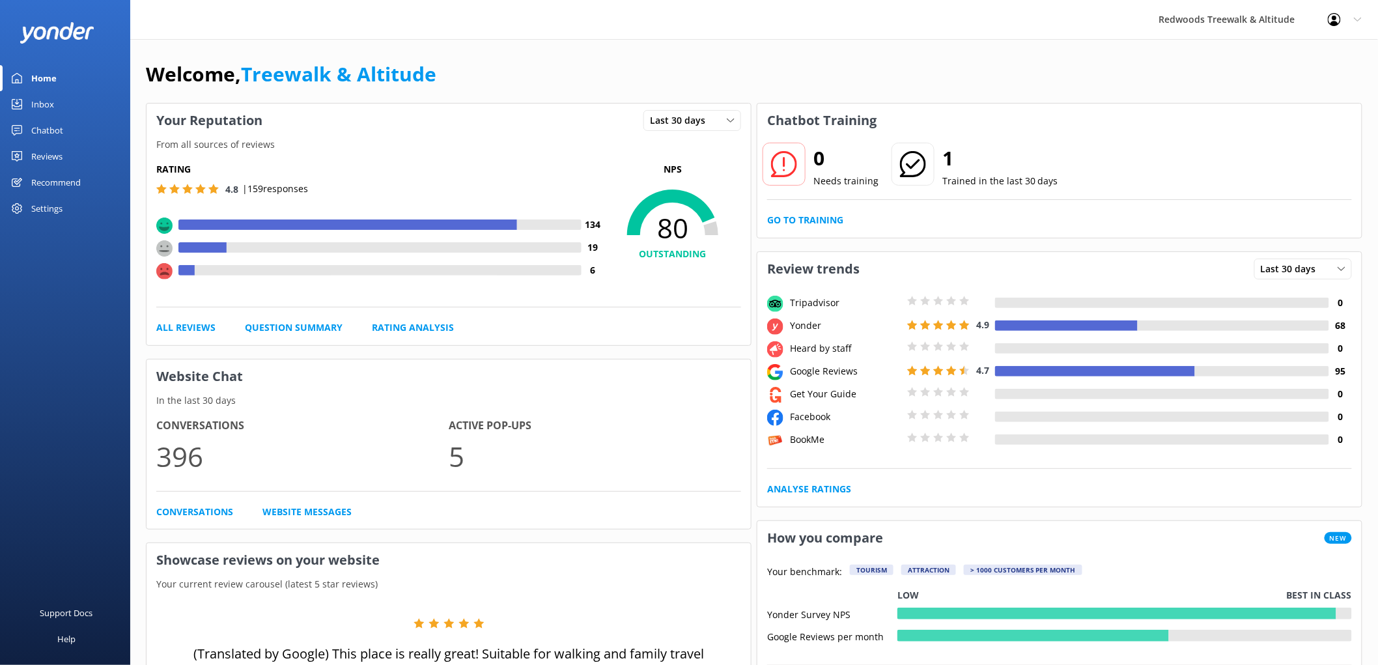
click at [65, 153] on link "Reviews" at bounding box center [65, 156] width 130 height 26
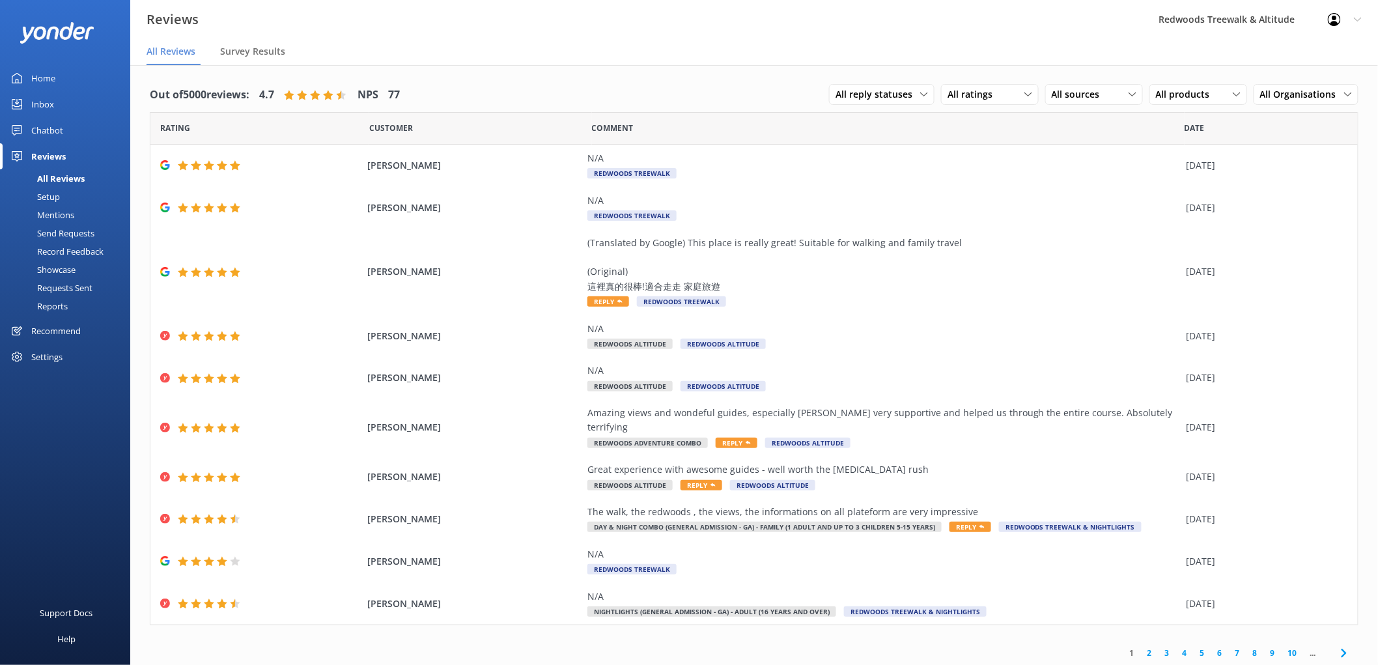
click at [55, 106] on link "Inbox" at bounding box center [65, 104] width 130 height 26
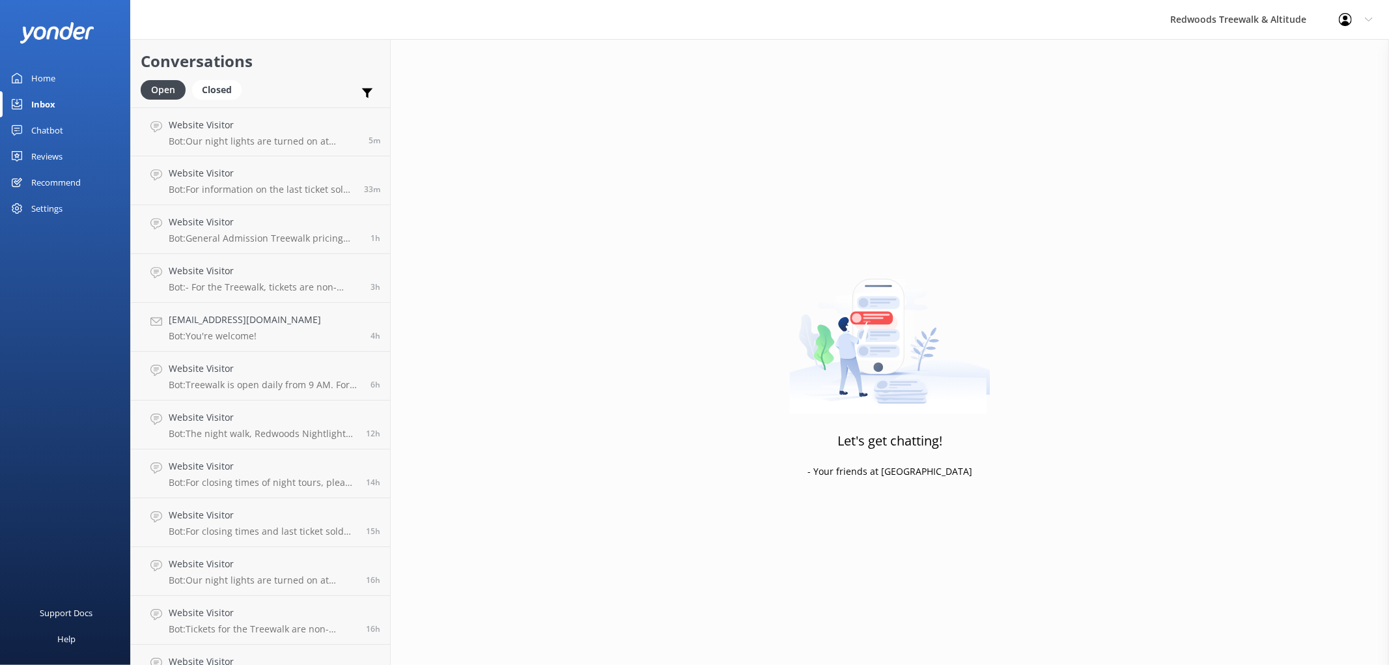
click at [55, 106] on div "Inbox" at bounding box center [43, 104] width 24 height 26
click at [55, 65] on div "Home" at bounding box center [43, 78] width 24 height 26
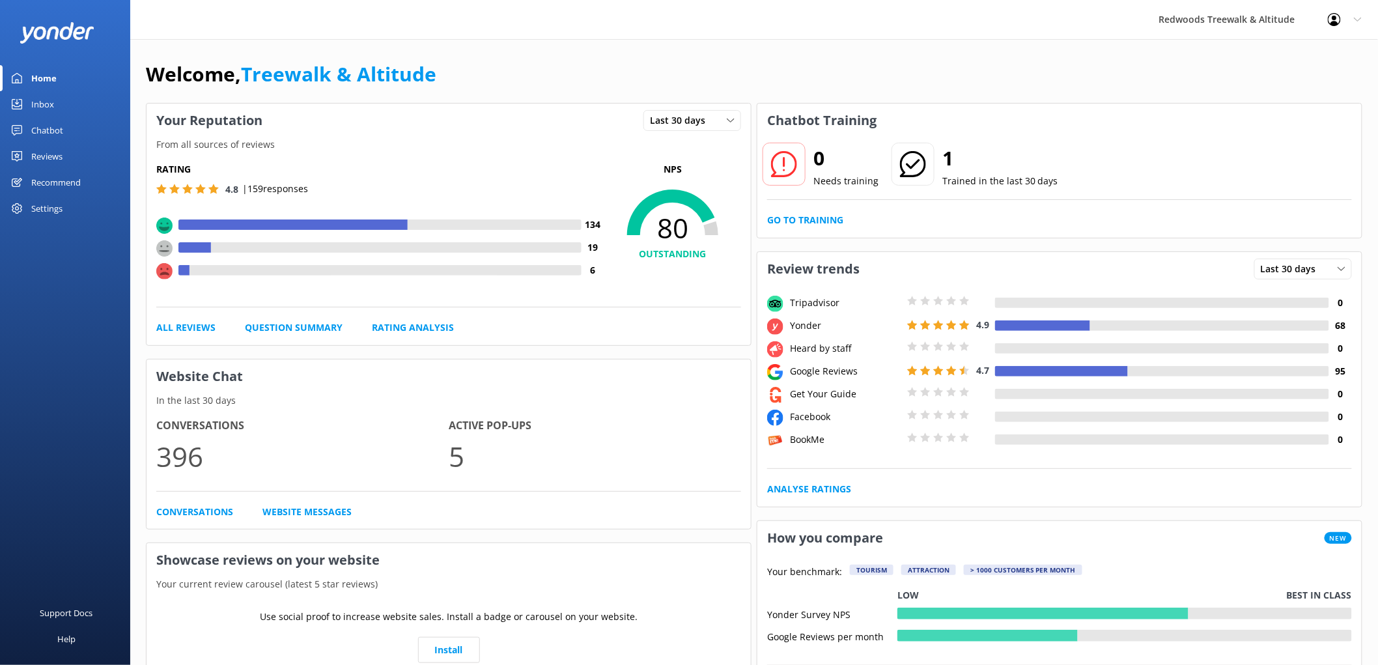
click at [44, 106] on div "Inbox" at bounding box center [42, 104] width 23 height 26
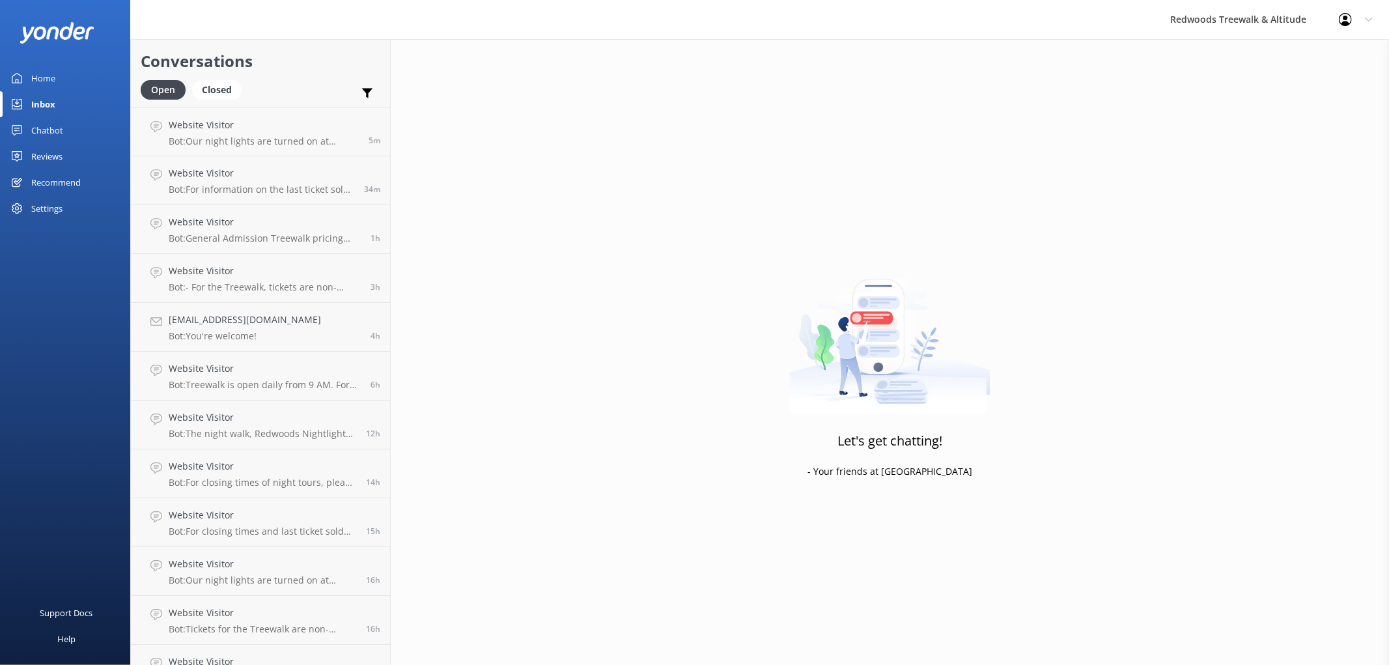
click at [44, 106] on div "Inbox" at bounding box center [43, 104] width 24 height 26
click at [47, 132] on div "Chatbot" at bounding box center [47, 130] width 32 height 26
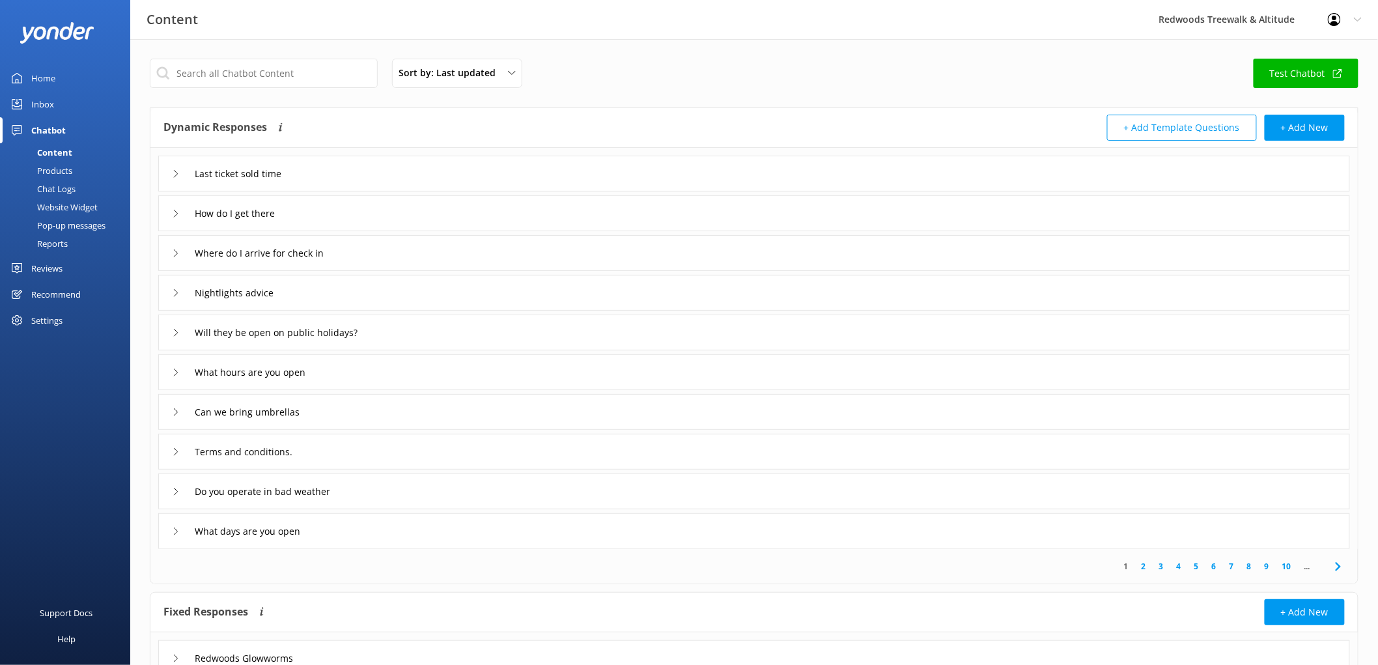
click at [44, 256] on div "Reviews" at bounding box center [46, 268] width 31 height 26
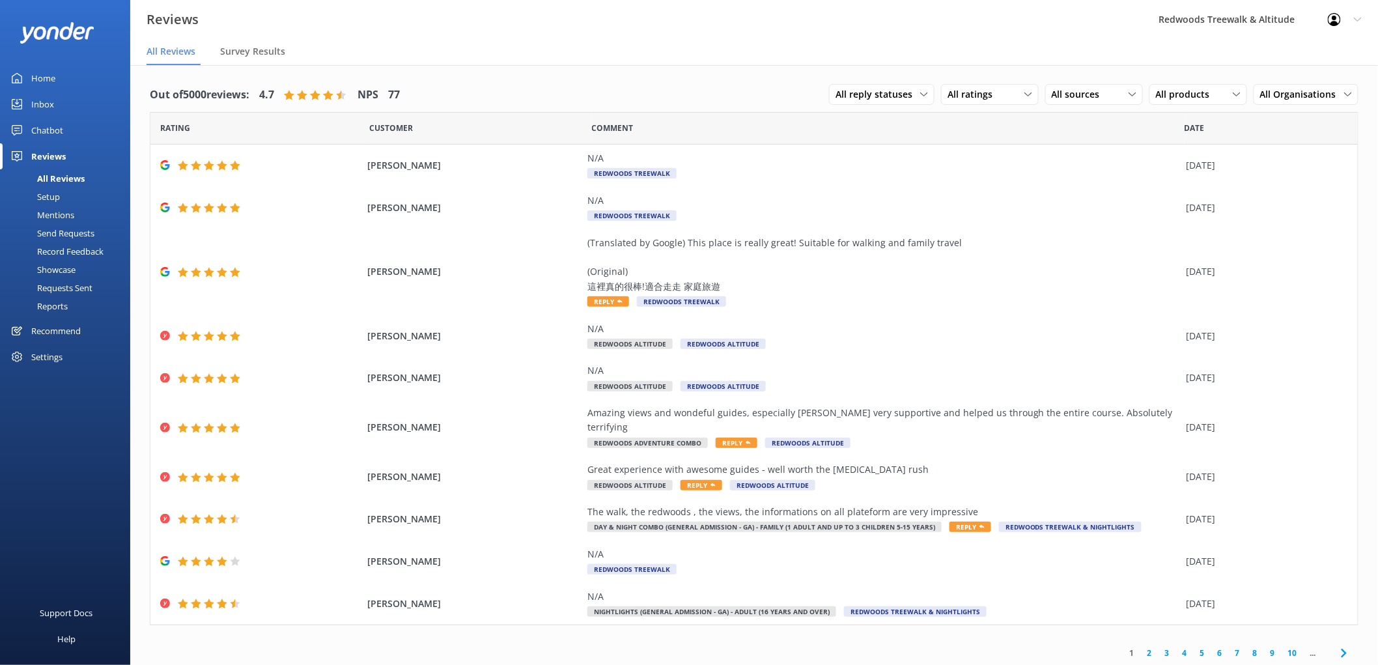
click at [53, 113] on link "Inbox" at bounding box center [65, 104] width 130 height 26
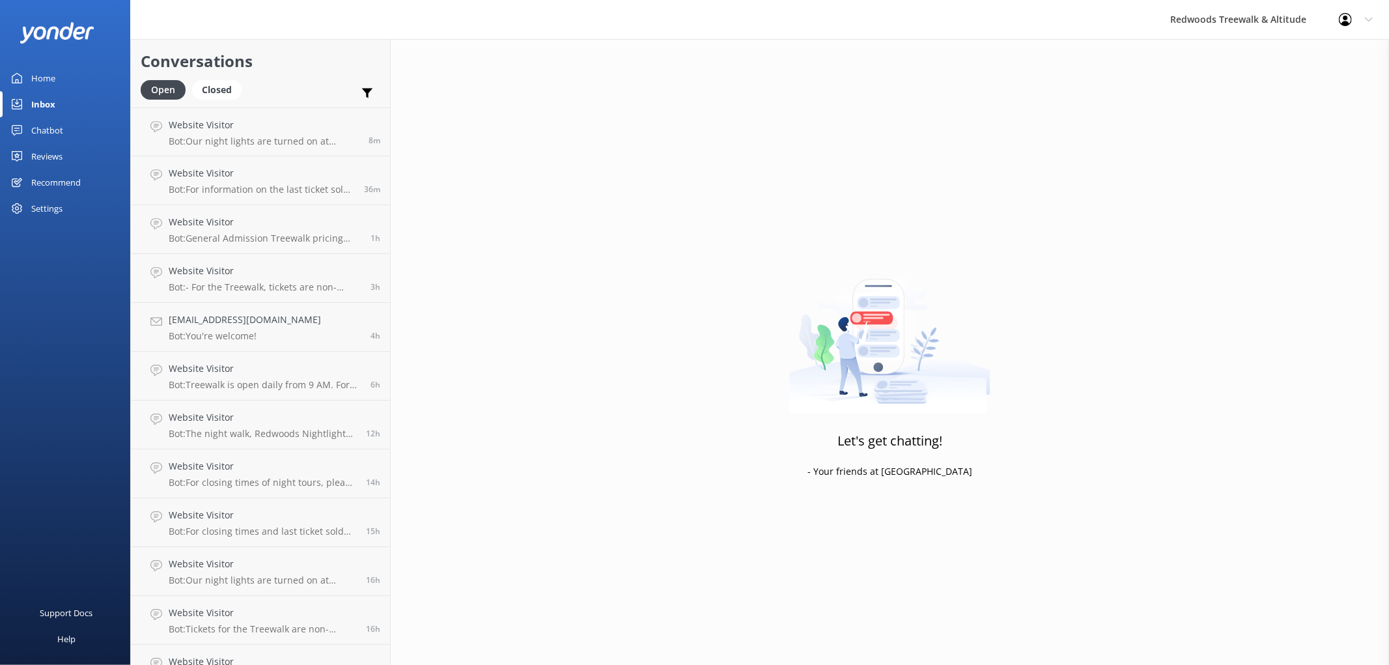
click at [47, 83] on div "Home" at bounding box center [43, 78] width 24 height 26
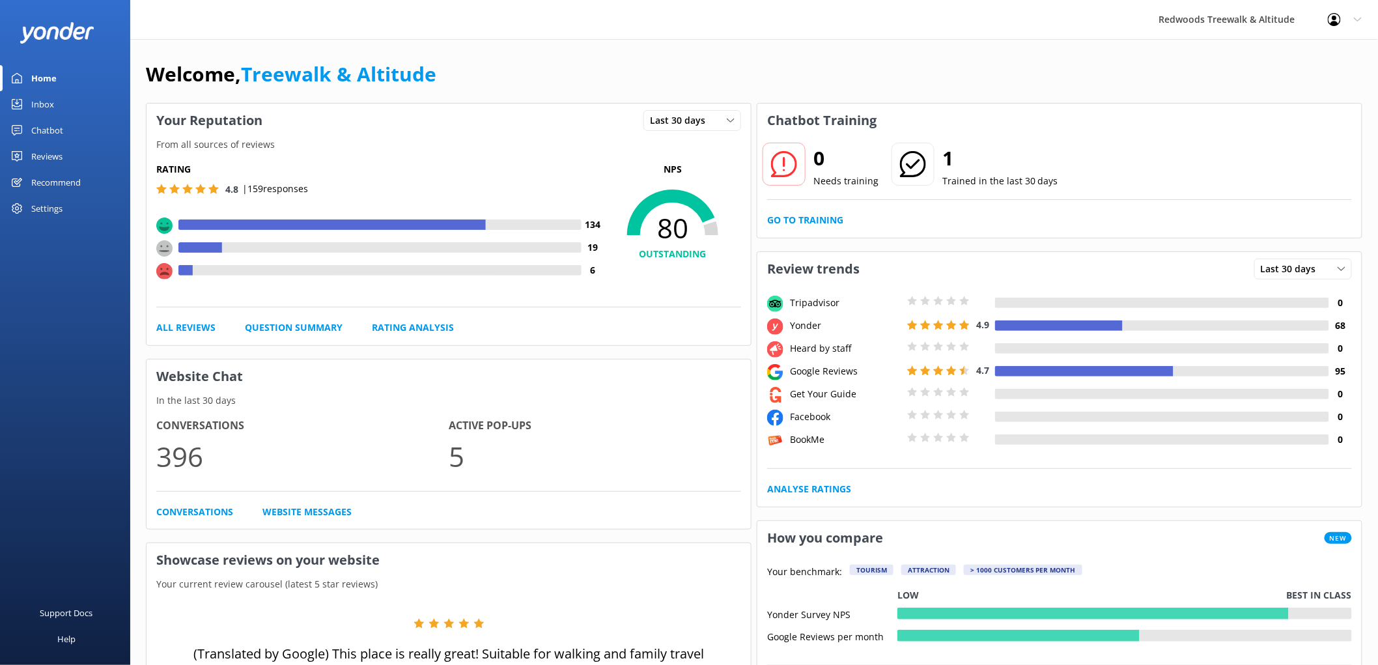
click at [52, 115] on div "Inbox" at bounding box center [42, 104] width 23 height 26
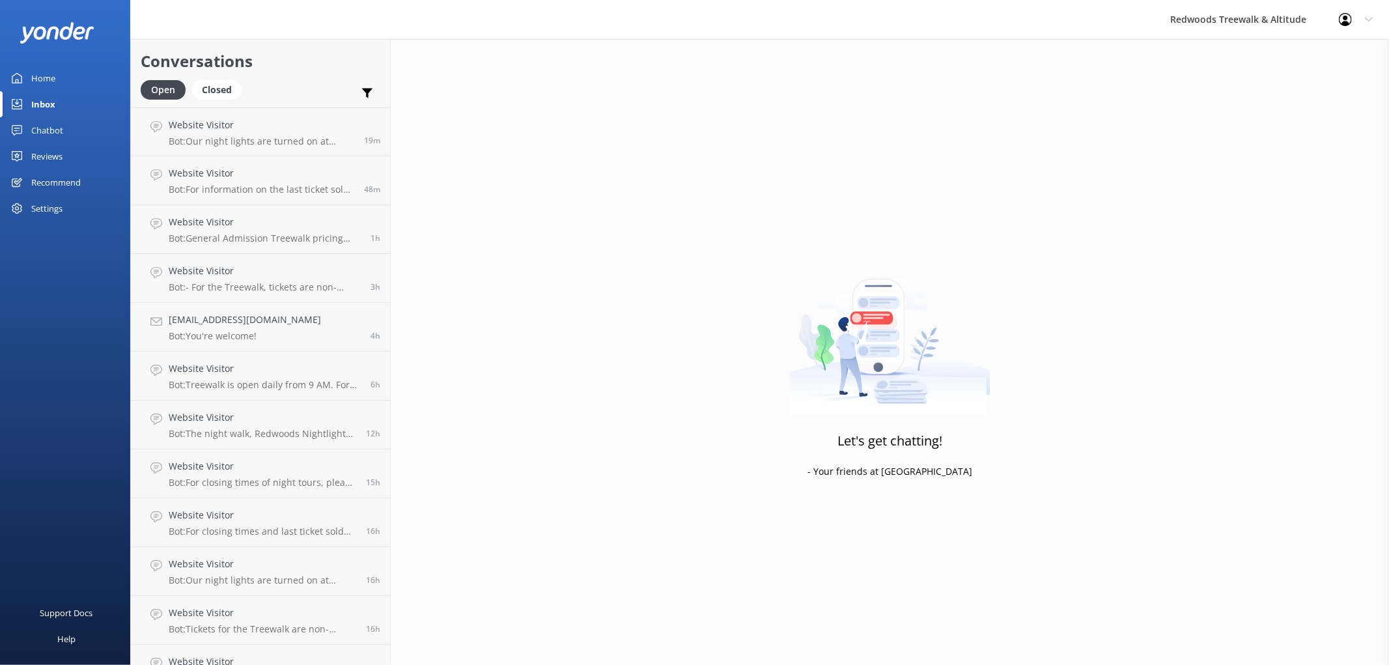
click at [65, 74] on link "Home" at bounding box center [65, 78] width 130 height 26
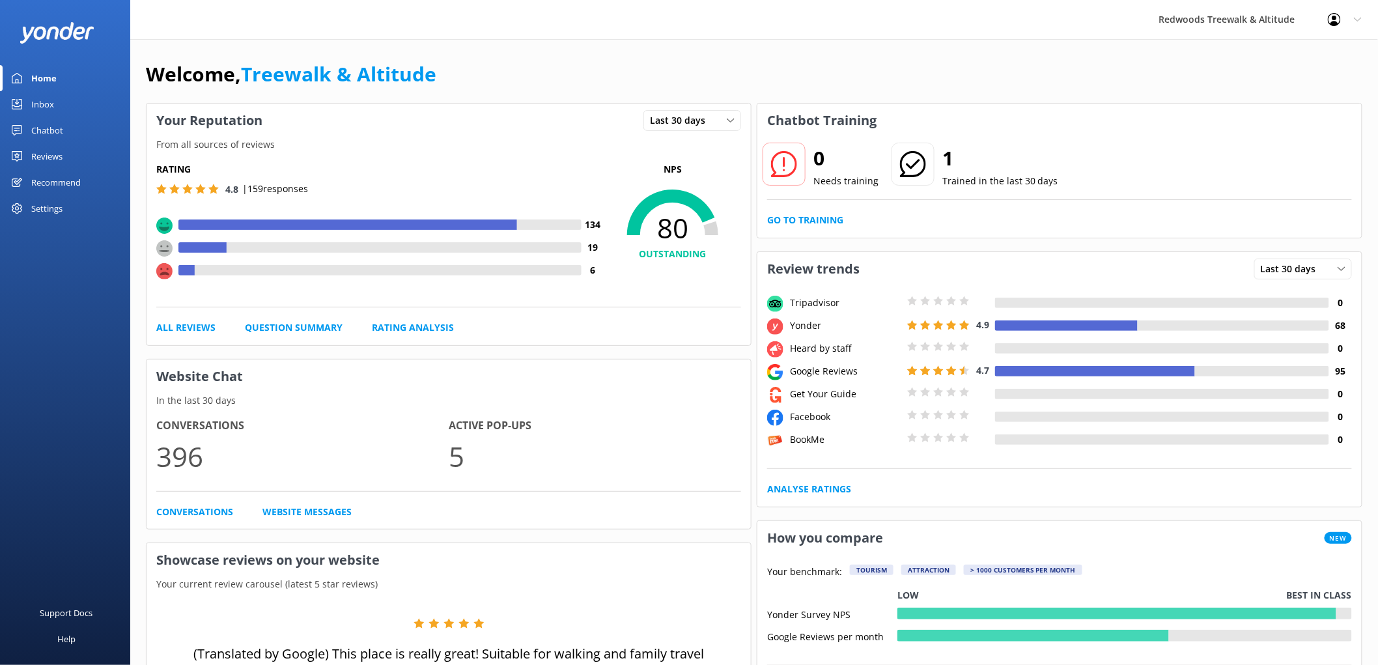
click at [49, 161] on div "Reviews" at bounding box center [46, 156] width 31 height 26
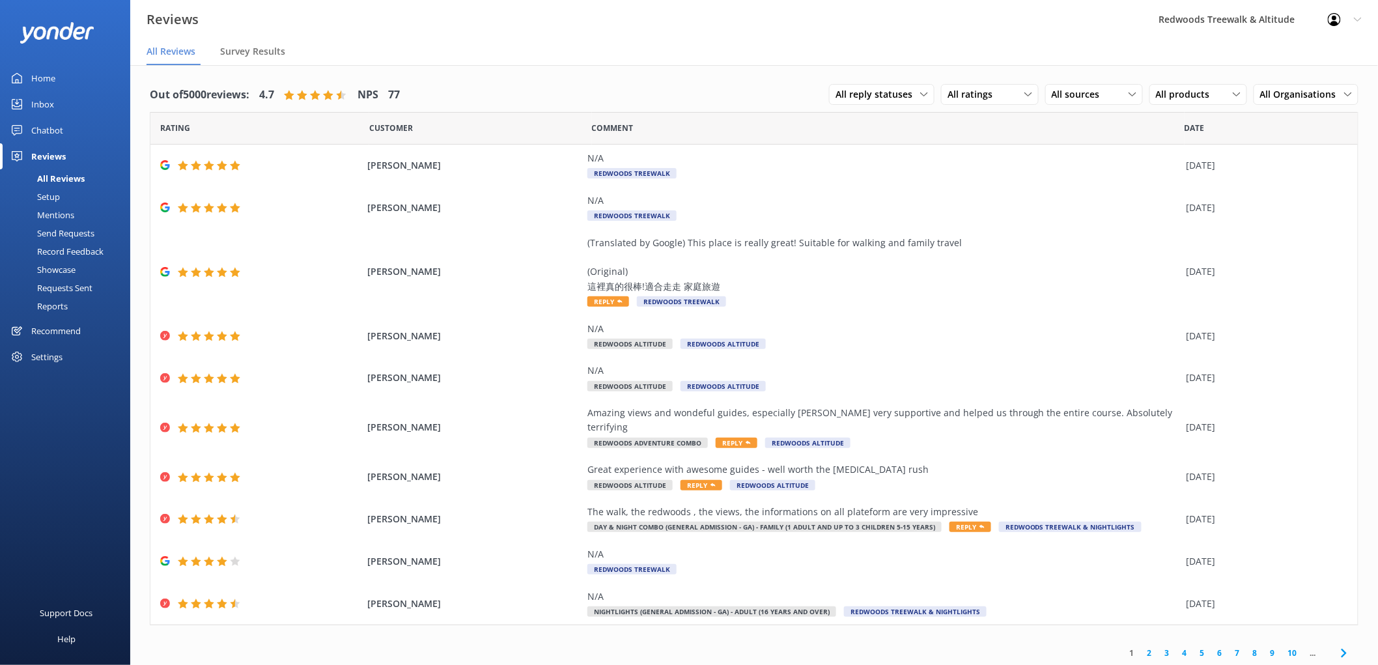
click at [47, 98] on div "Inbox" at bounding box center [42, 104] width 23 height 26
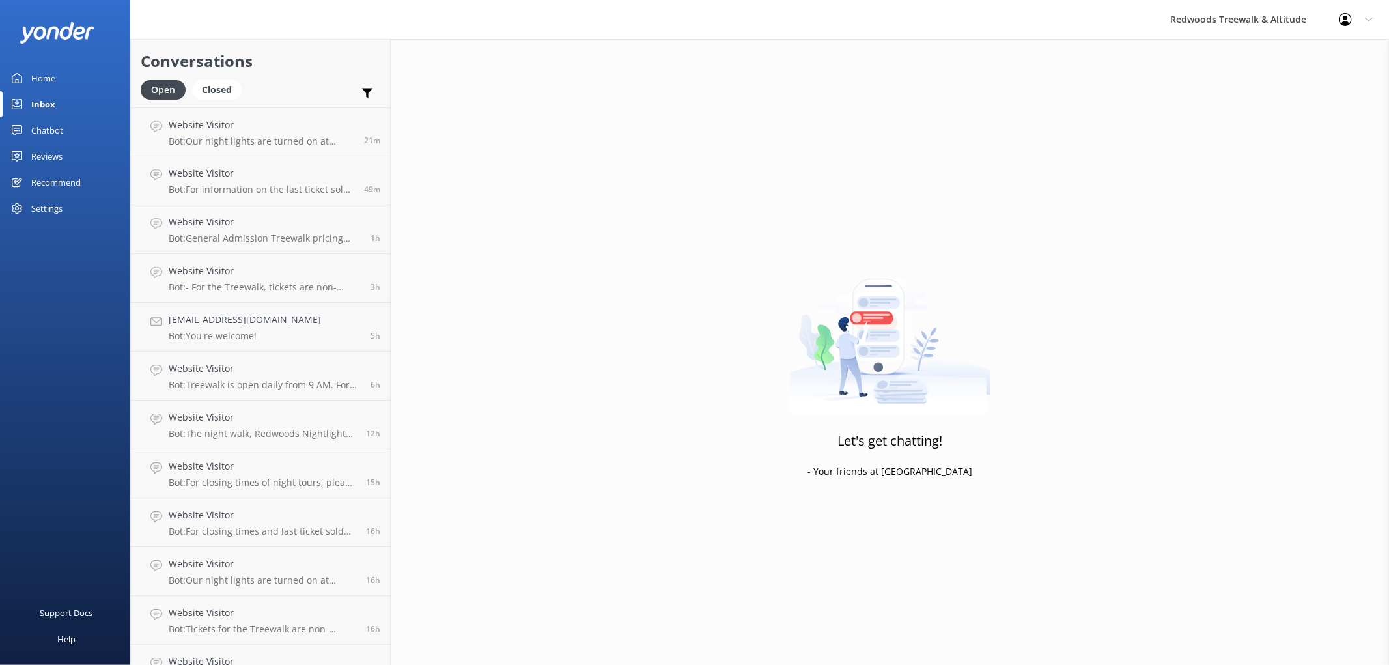
click at [48, 59] on div at bounding box center [65, 32] width 130 height 65
click at [54, 74] on div "Home" at bounding box center [43, 78] width 24 height 26
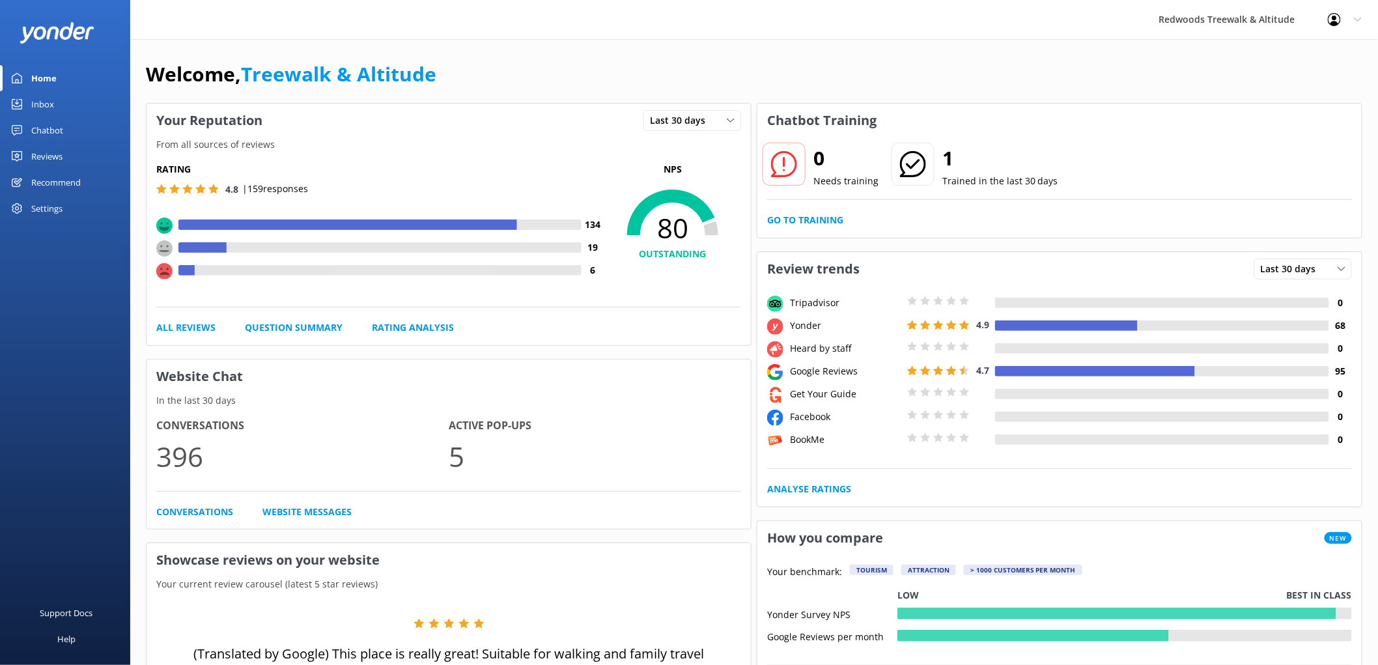
click at [29, 150] on link "Reviews" at bounding box center [65, 156] width 130 height 26
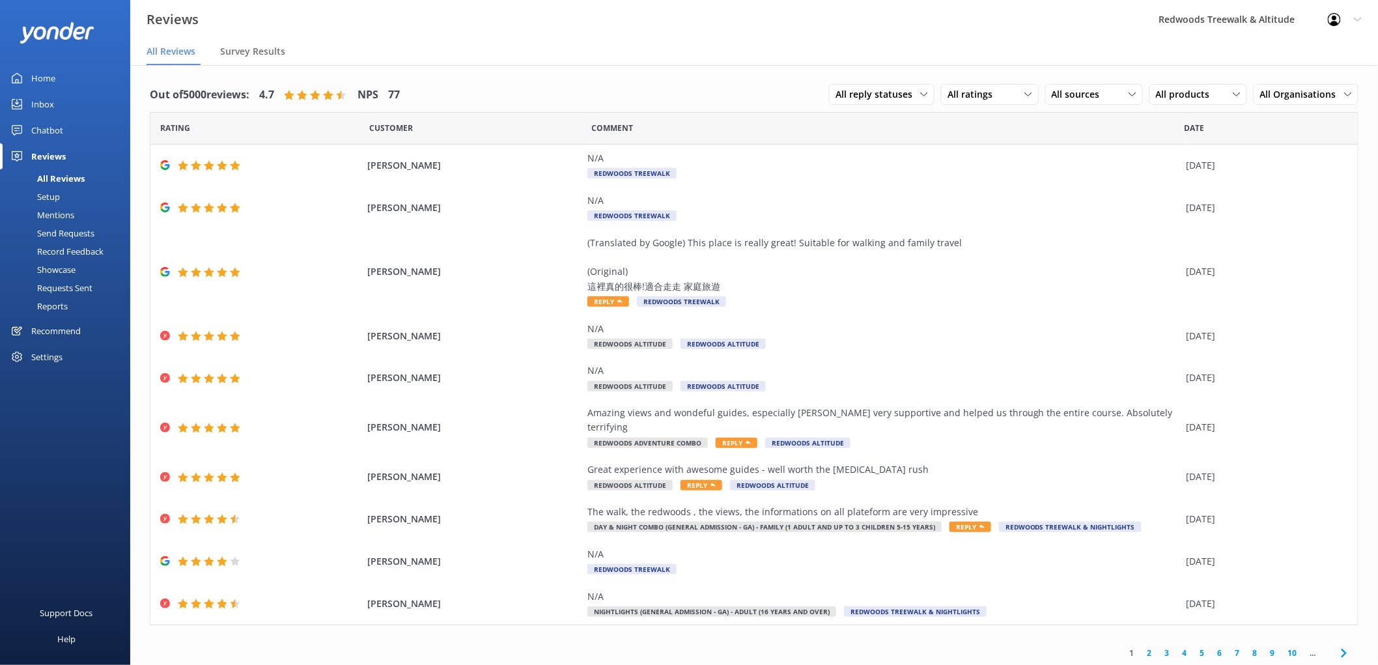
click at [48, 105] on div "Inbox" at bounding box center [42, 104] width 23 height 26
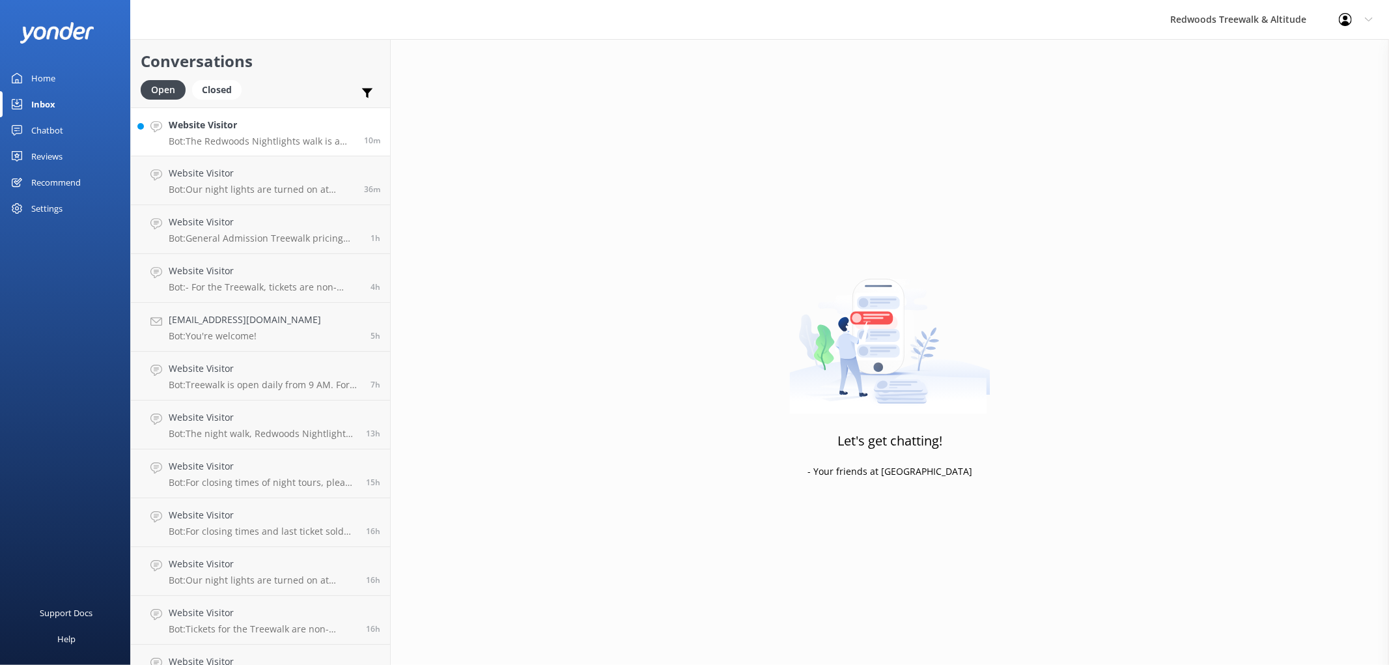
click at [218, 120] on h4 "Website Visitor" at bounding box center [262, 125] width 186 height 14
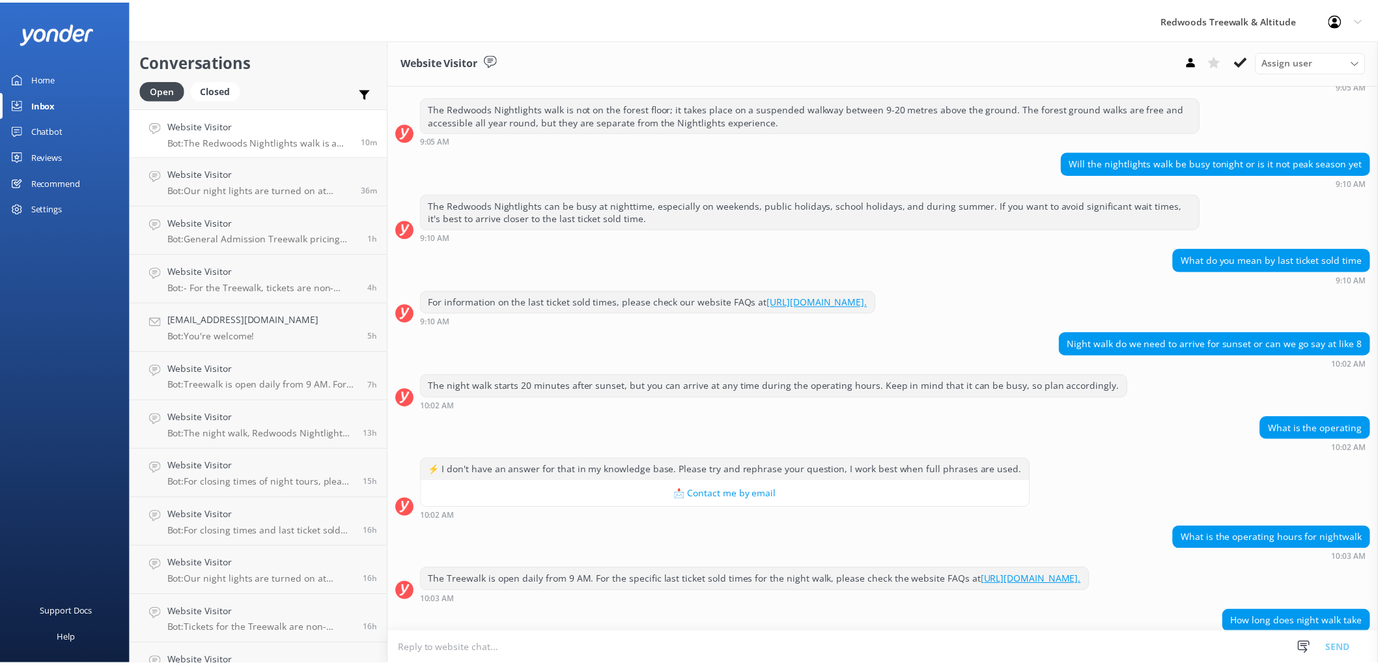
scroll to position [147, 0]
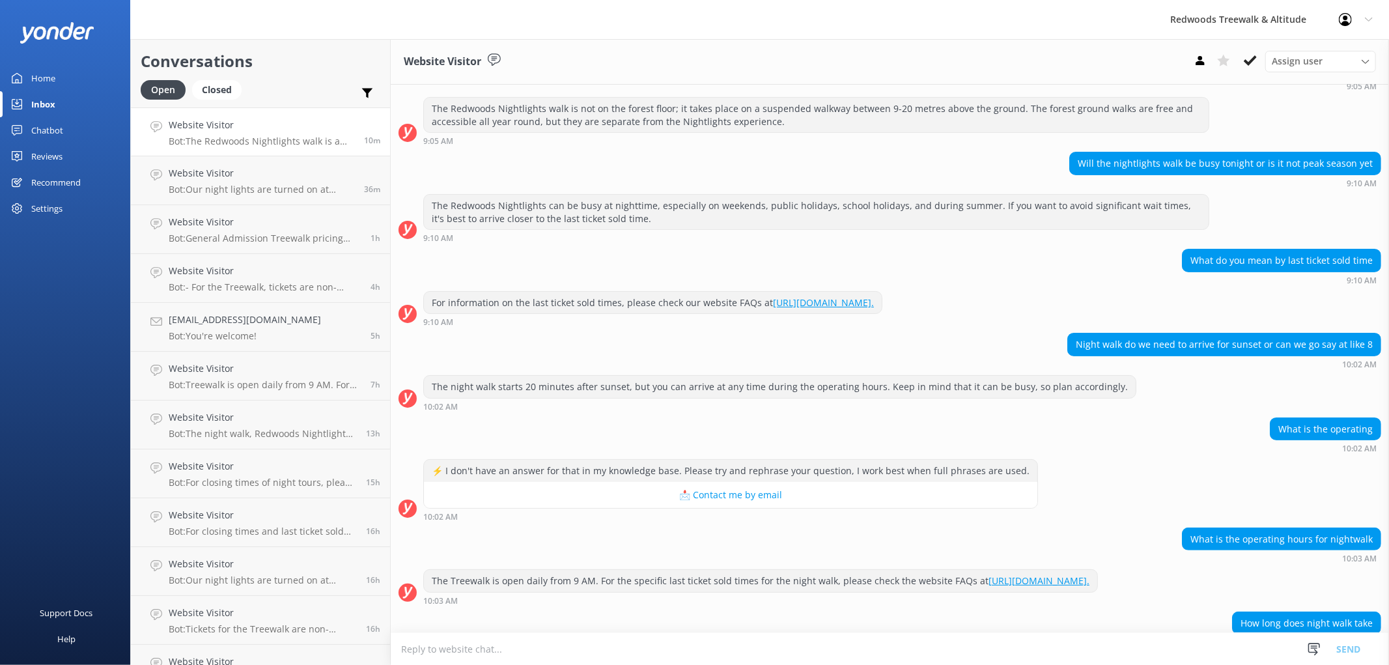
click at [76, 83] on link "Home" at bounding box center [65, 78] width 130 height 26
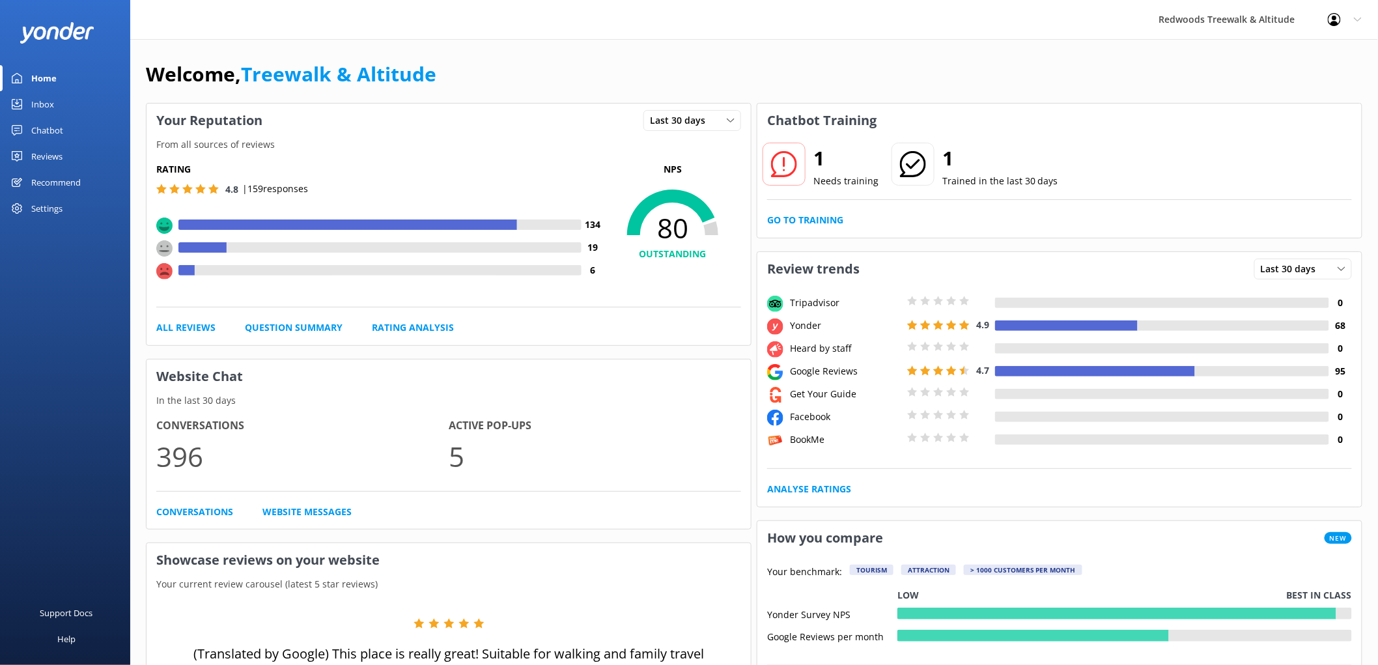
click at [61, 158] on div "Reviews" at bounding box center [46, 156] width 31 height 26
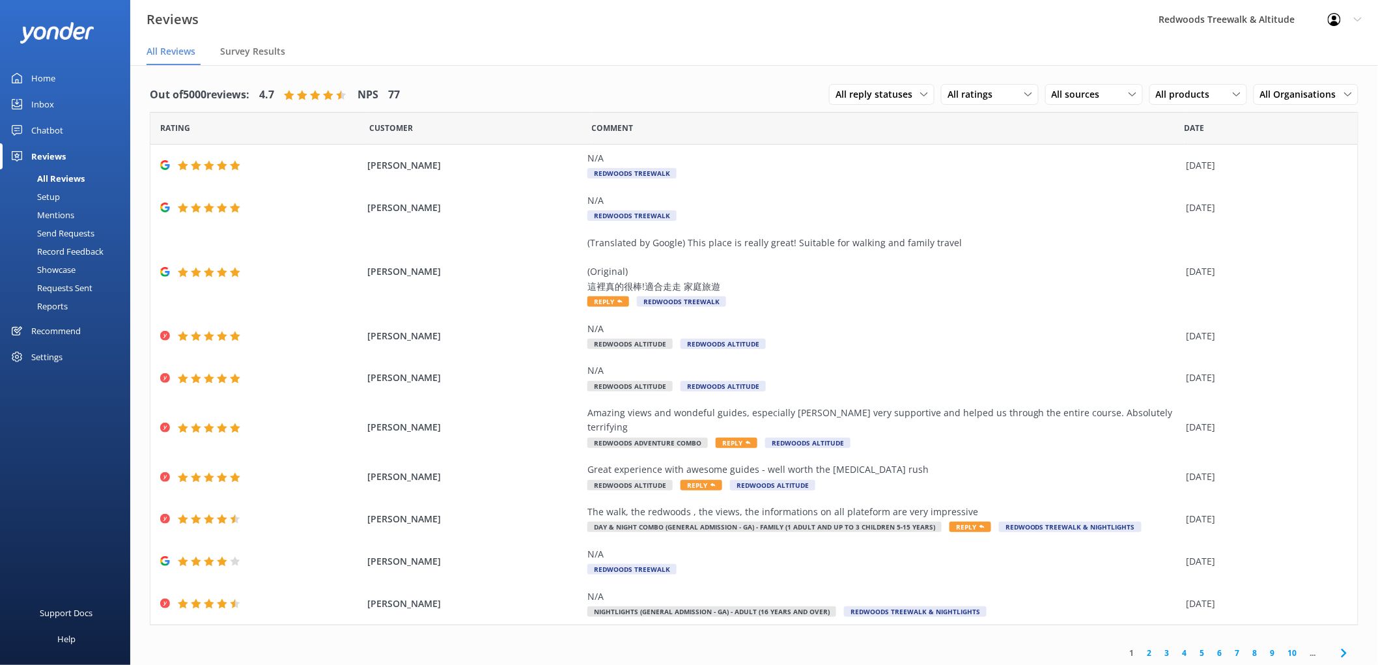
click at [50, 98] on div "Inbox" at bounding box center [42, 104] width 23 height 26
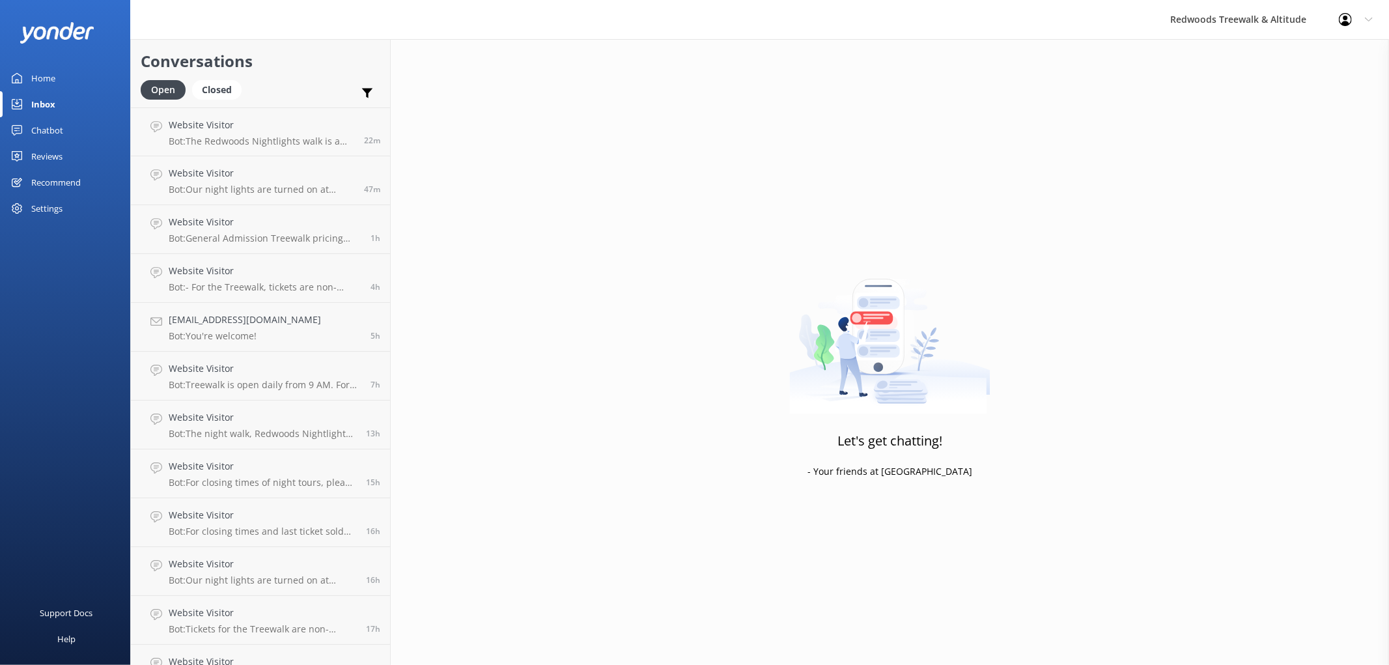
click at [50, 98] on div "Inbox" at bounding box center [43, 104] width 24 height 26
click at [57, 70] on link "Home" at bounding box center [65, 78] width 130 height 26
